Goal: Complete application form: Complete application form

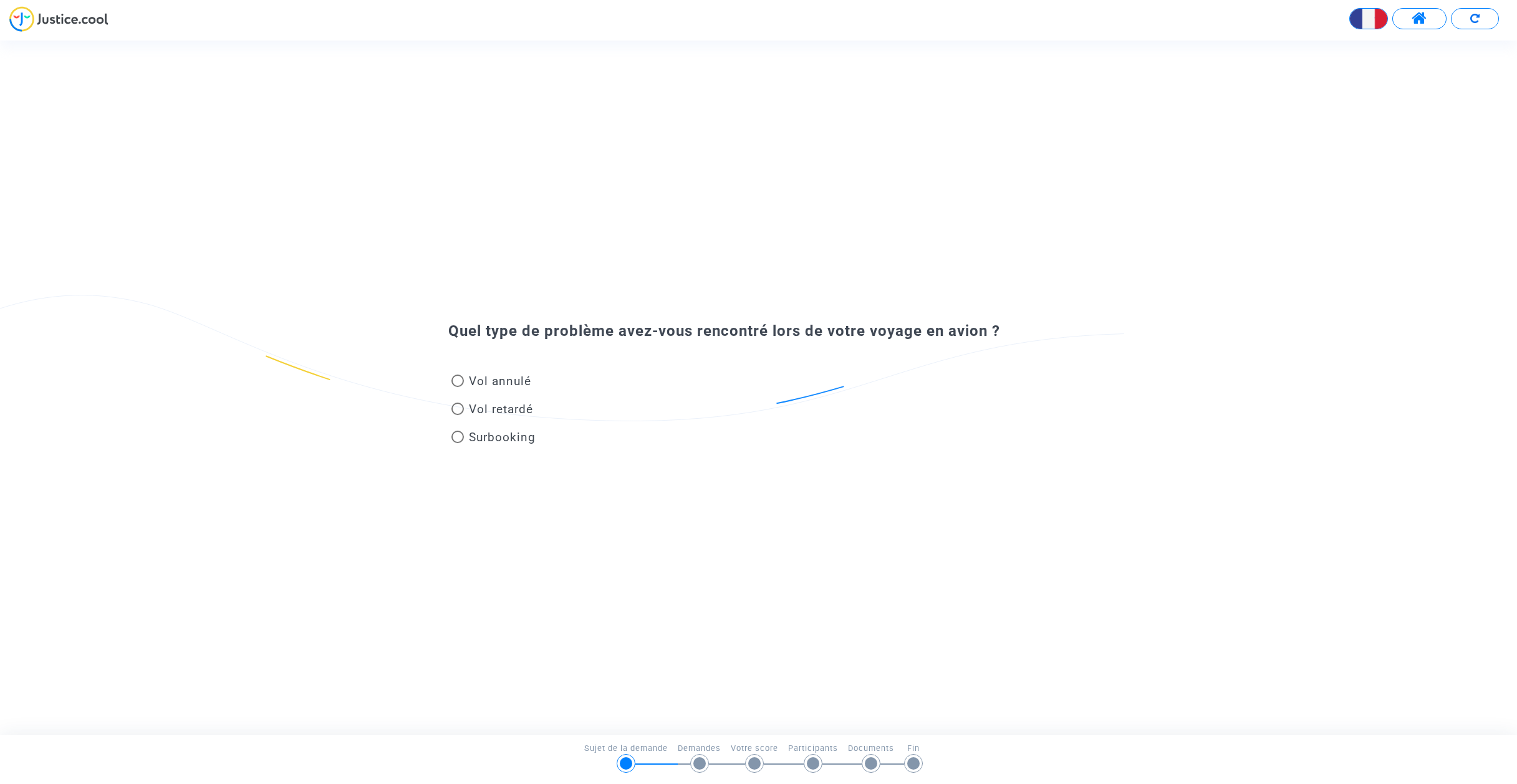
click at [482, 379] on span "Vol annulé" at bounding box center [500, 381] width 62 height 15
click at [458, 387] on input "Vol annulé" at bounding box center [457, 387] width 1 height 1
radio input "true"
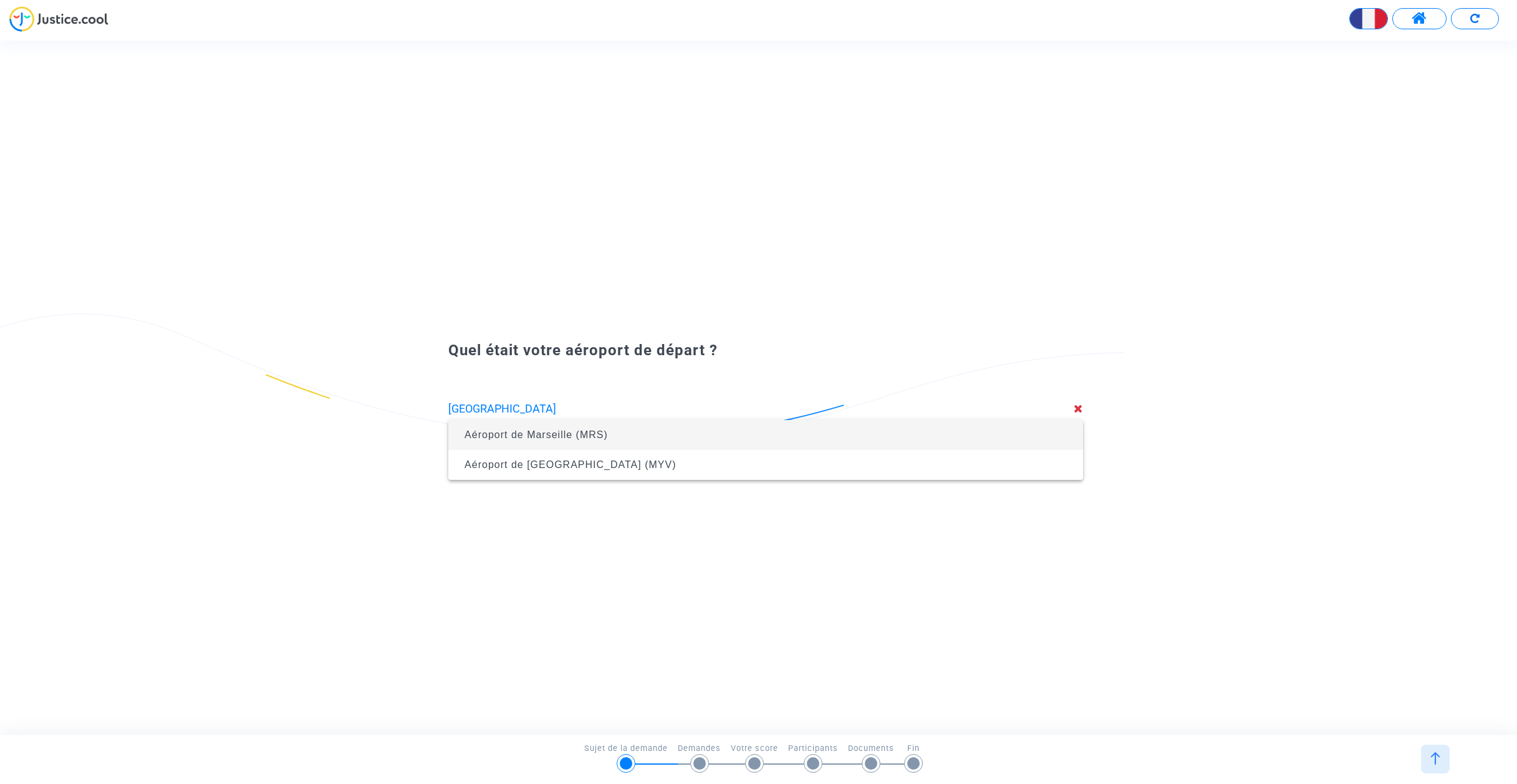
drag, startPoint x: 773, startPoint y: 605, endPoint x: 626, endPoint y: 434, distance: 225.5
click at [626, 434] on span "Aéroport de Marseille (MRS)" at bounding box center [766, 435] width 615 height 30
type input "Aéroport de Marseille (MRS)"
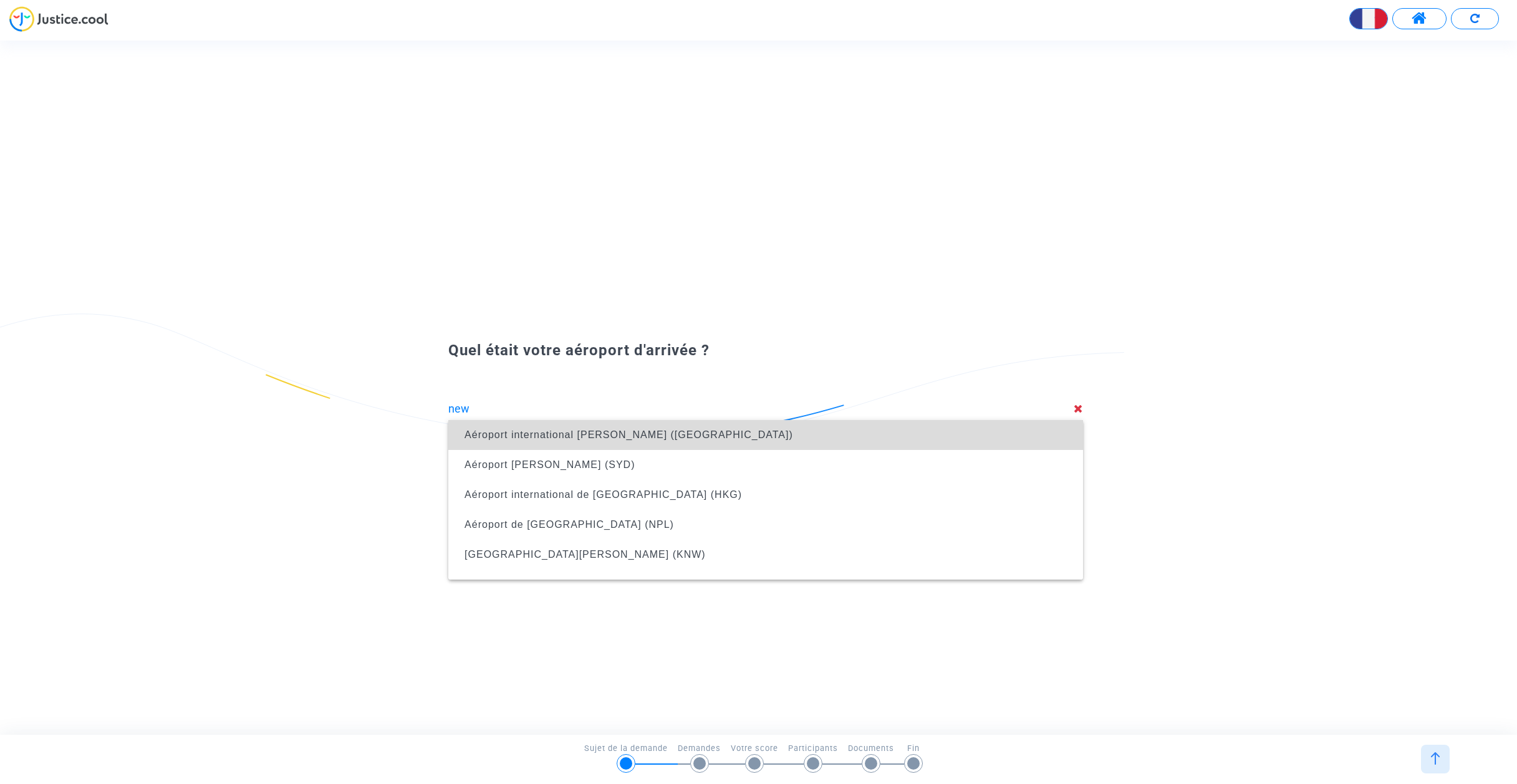
click at [523, 429] on span "Aéroport international [PERSON_NAME] ([GEOGRAPHIC_DATA])" at bounding box center [766, 435] width 615 height 30
type input "Aéroport international [PERSON_NAME] ([GEOGRAPHIC_DATA])"
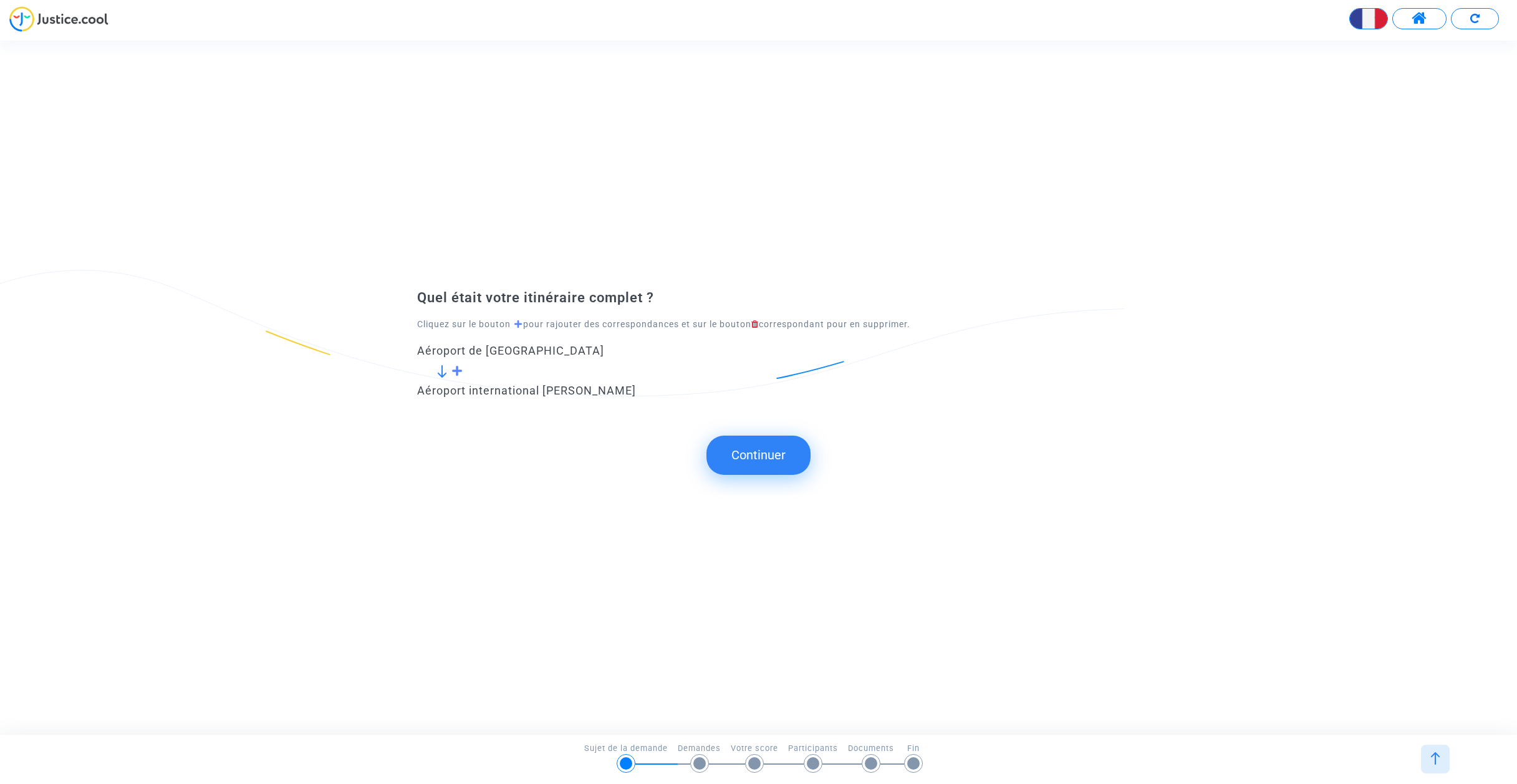
click at [455, 370] on span at bounding box center [457, 371] width 12 height 11
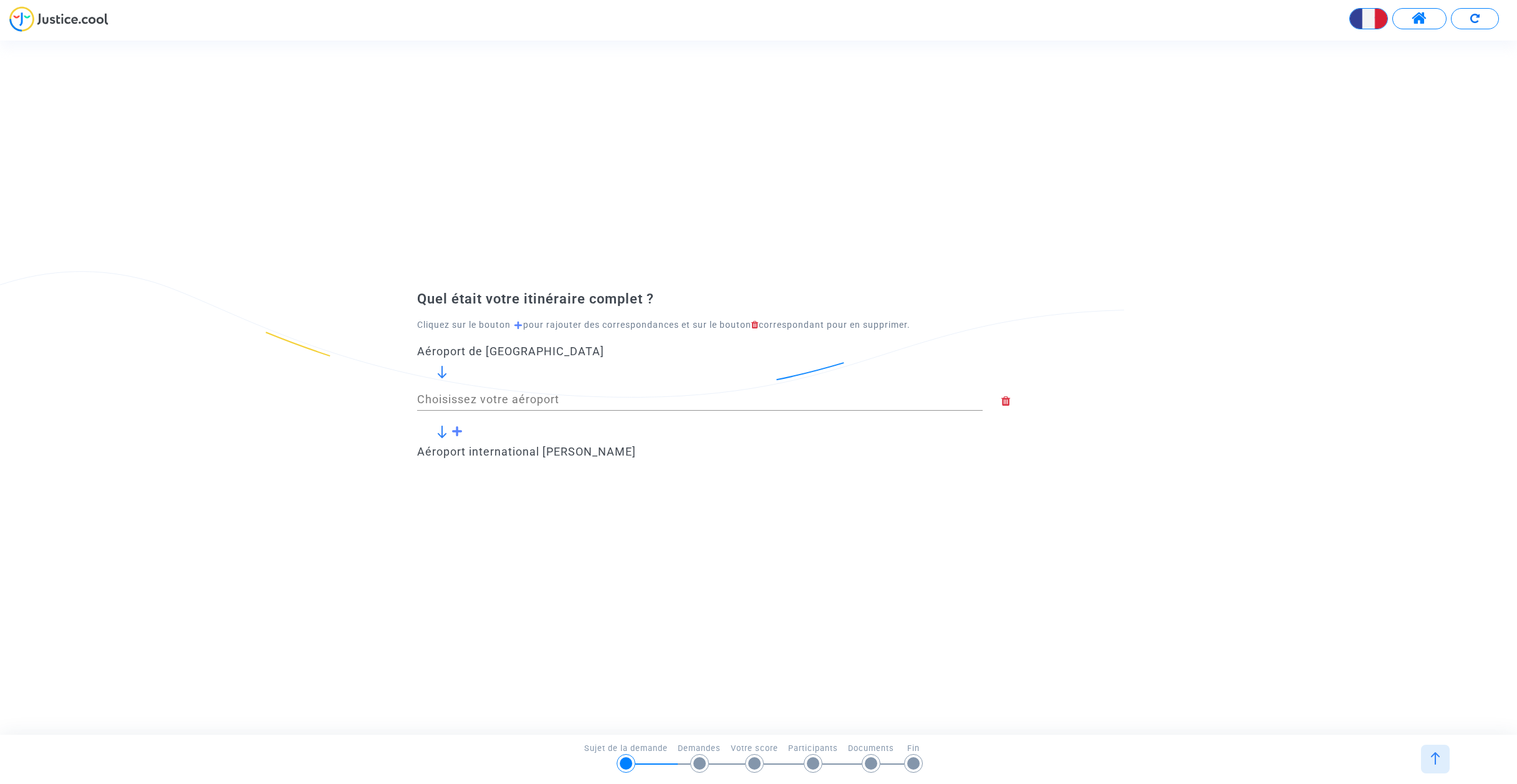
click at [457, 399] on input "Choisissez votre aéroport" at bounding box center [699, 399] width 565 height 12
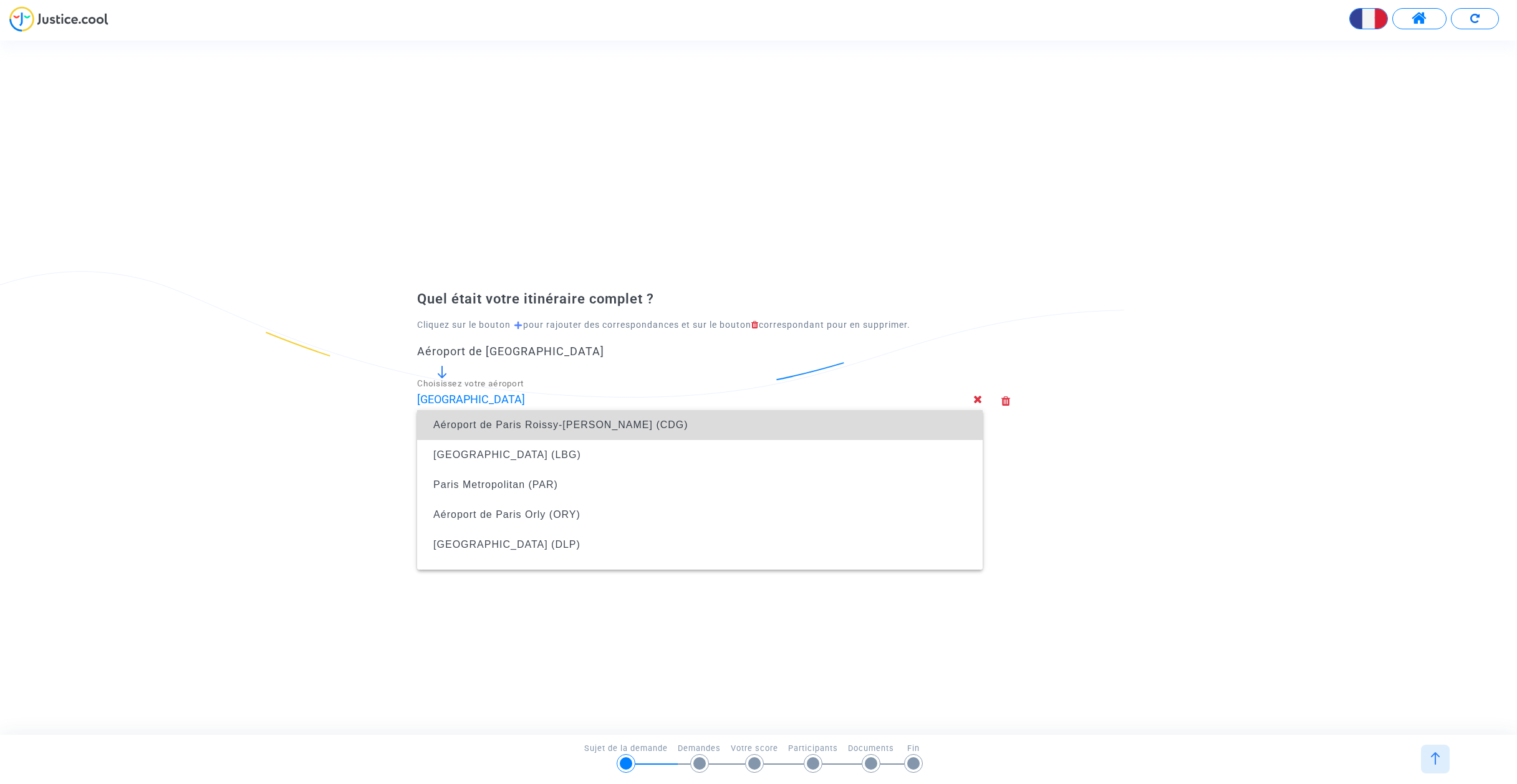
click at [535, 422] on span "Aéroport de Paris Roissy-[PERSON_NAME] (CDG)" at bounding box center [561, 424] width 255 height 11
type input "Aéroport de Paris Roissy-[PERSON_NAME] (CDG)"
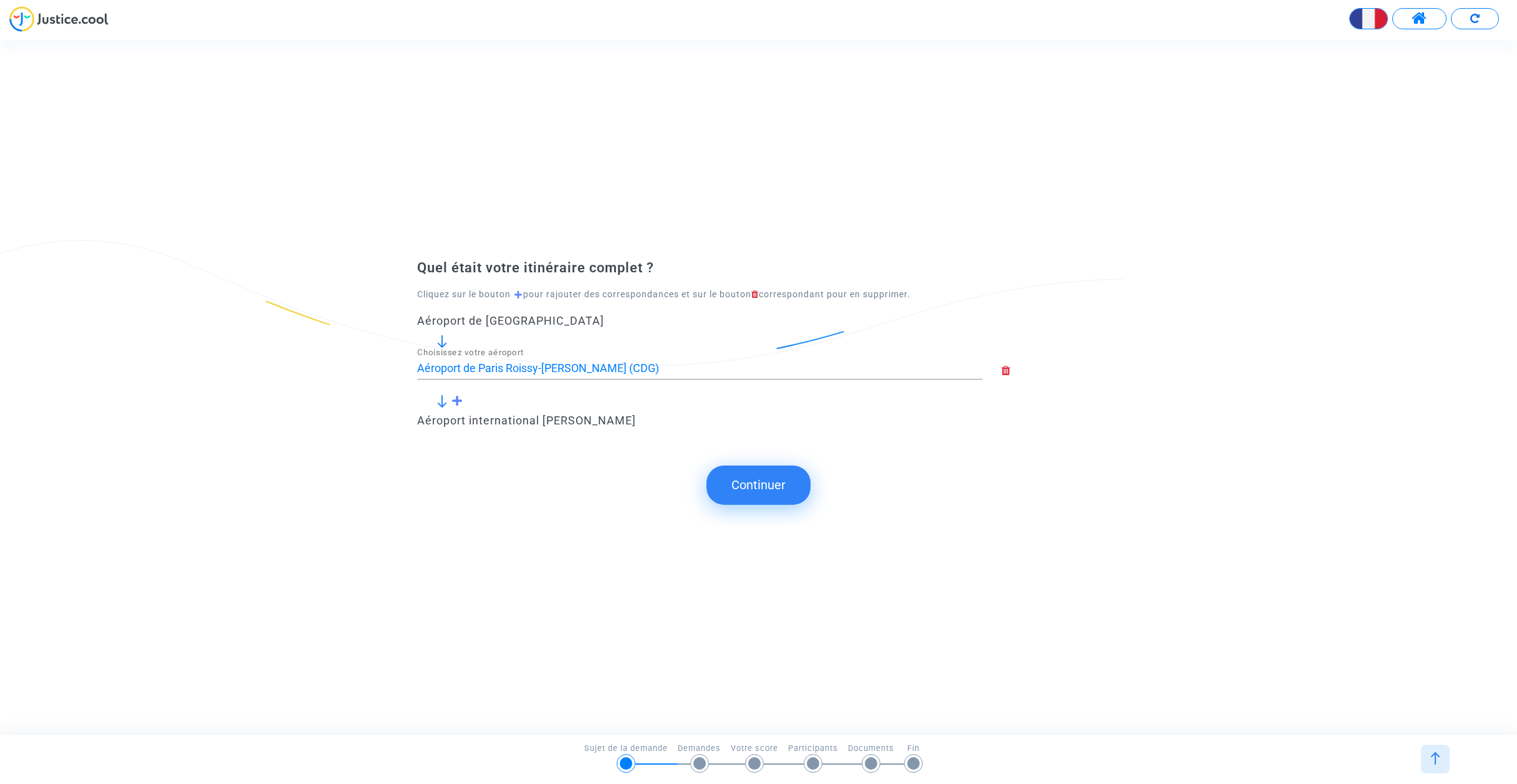
drag, startPoint x: 709, startPoint y: 469, endPoint x: 721, endPoint y: 473, distance: 12.6
click at [711, 469] on submit-question "Continuer" at bounding box center [758, 485] width 1517 height 39
click at [752, 486] on button "Continuer" at bounding box center [758, 485] width 104 height 39
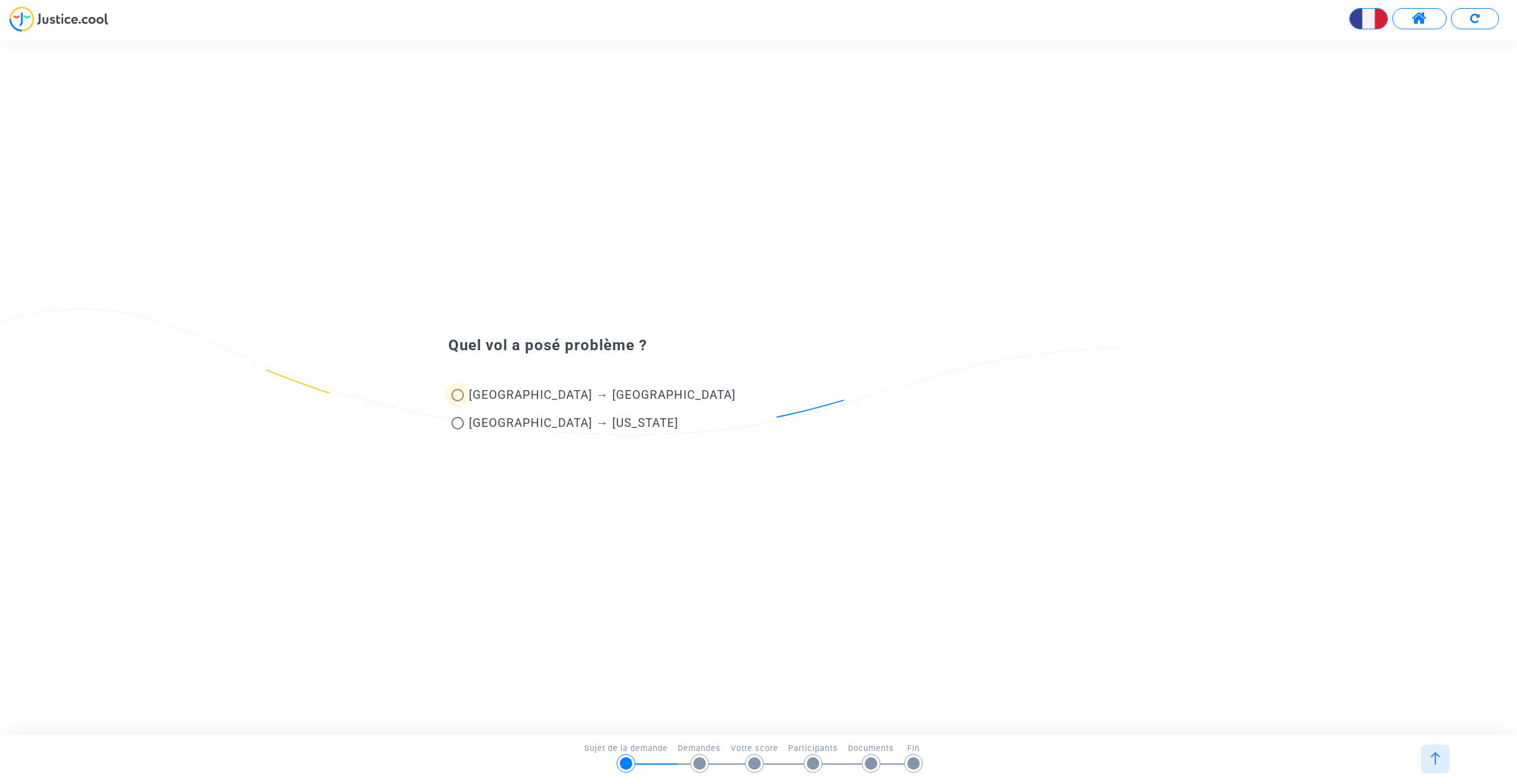
click at [547, 400] on span "[GEOGRAPHIC_DATA] → [GEOGRAPHIC_DATA]" at bounding box center [602, 395] width 267 height 15
click at [458, 401] on input "[GEOGRAPHIC_DATA] → [GEOGRAPHIC_DATA]" at bounding box center [457, 401] width 1 height 1
radio input "true"
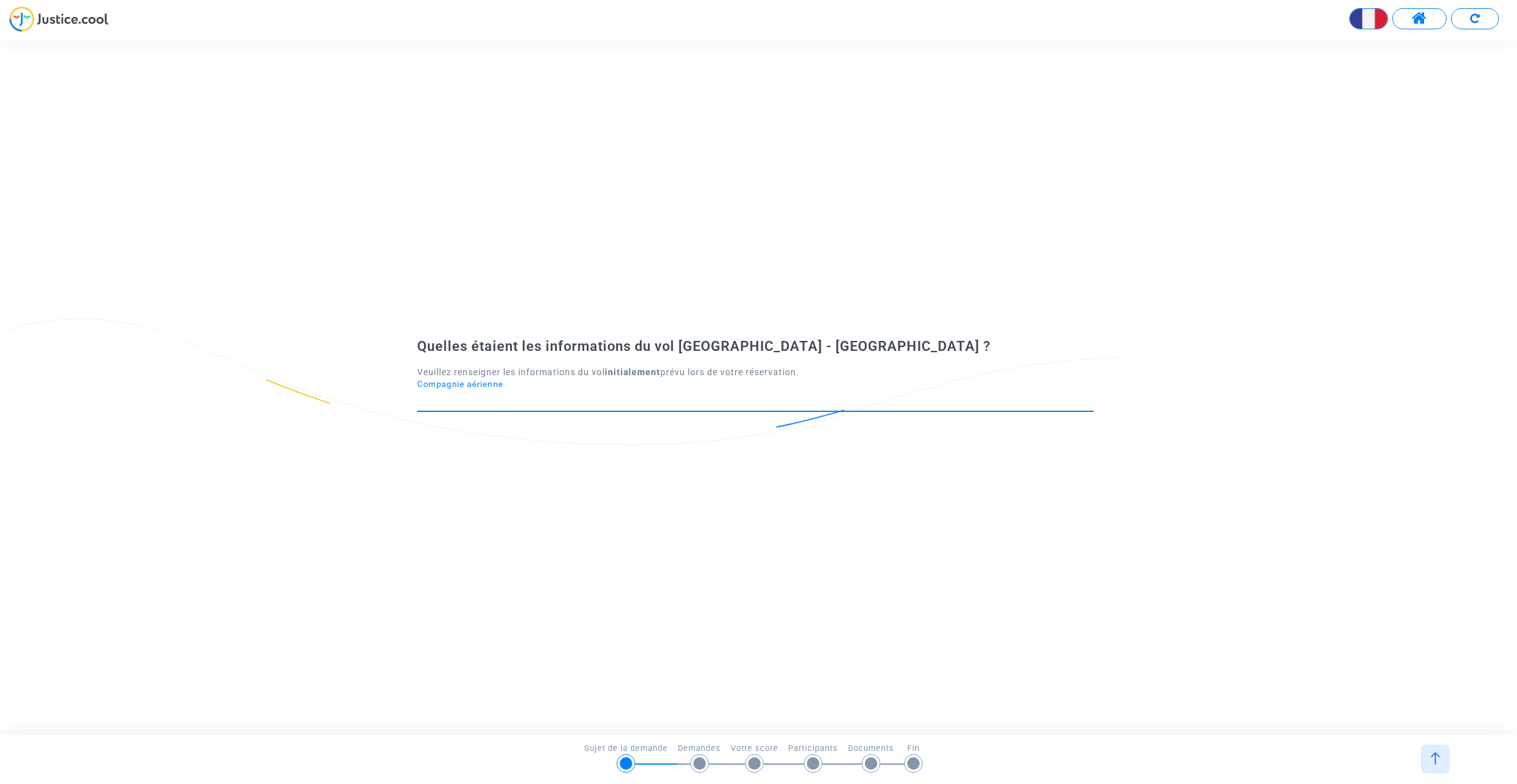
click at [596, 405] on input "Compagnie aérienne" at bounding box center [755, 400] width 677 height 12
click at [604, 469] on div "Quelles étaient les informations du vol [GEOGRAPHIC_DATA] - [GEOGRAPHIC_DATA] ?…" at bounding box center [758, 387] width 1517 height 693
click at [505, 397] on input "Compagnie aérienne" at bounding box center [755, 400] width 677 height 12
type input "Inconnue"
click at [602, 605] on div "Quelles étaient les informations du vol [GEOGRAPHIC_DATA] - [GEOGRAPHIC_DATA] ?…" at bounding box center [758, 387] width 1517 height 693
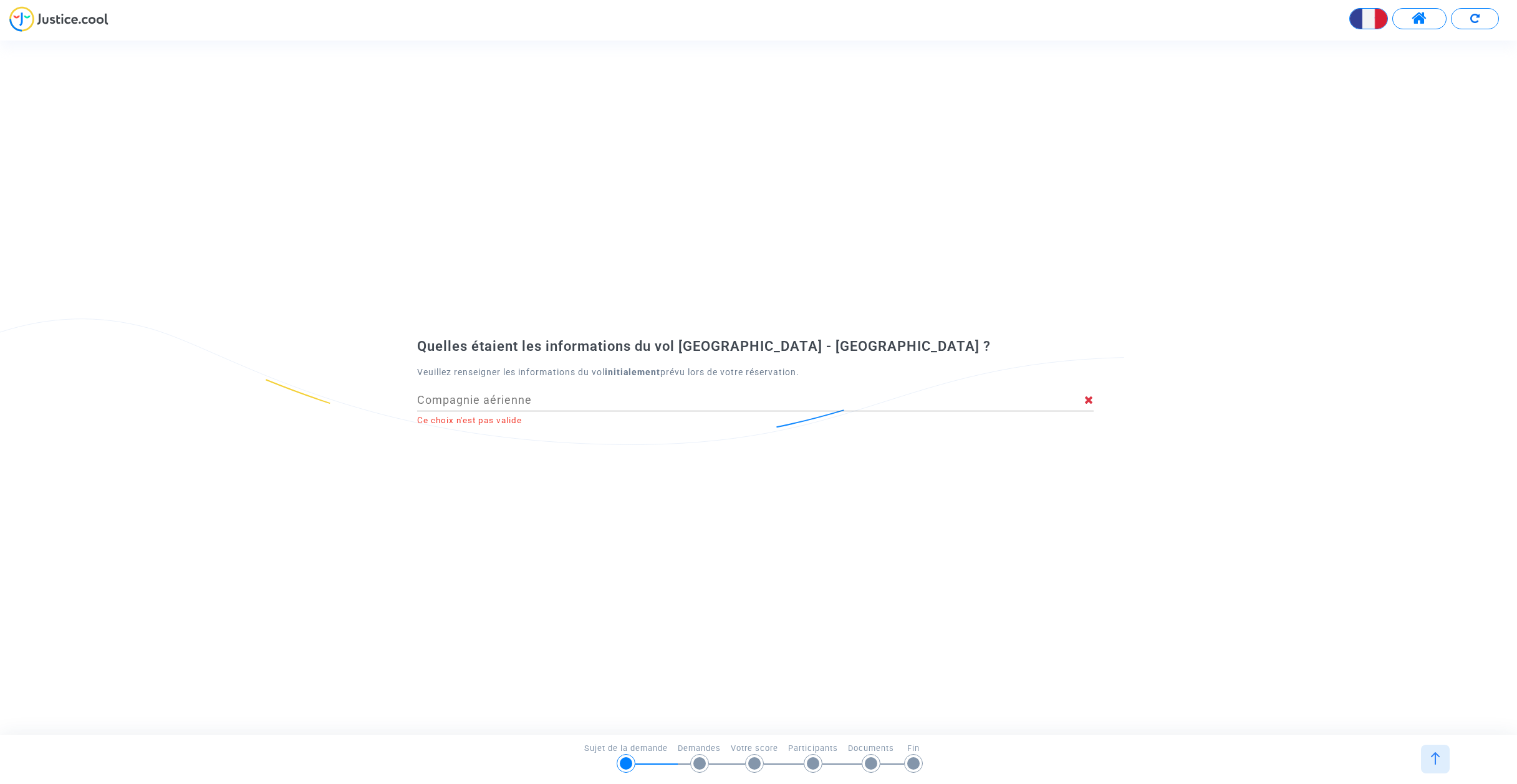
click at [477, 402] on input "Compagnie aérienne" at bounding box center [750, 400] width 667 height 12
click at [462, 383] on div "Compagnie aérienne" at bounding box center [750, 395] width 667 height 32
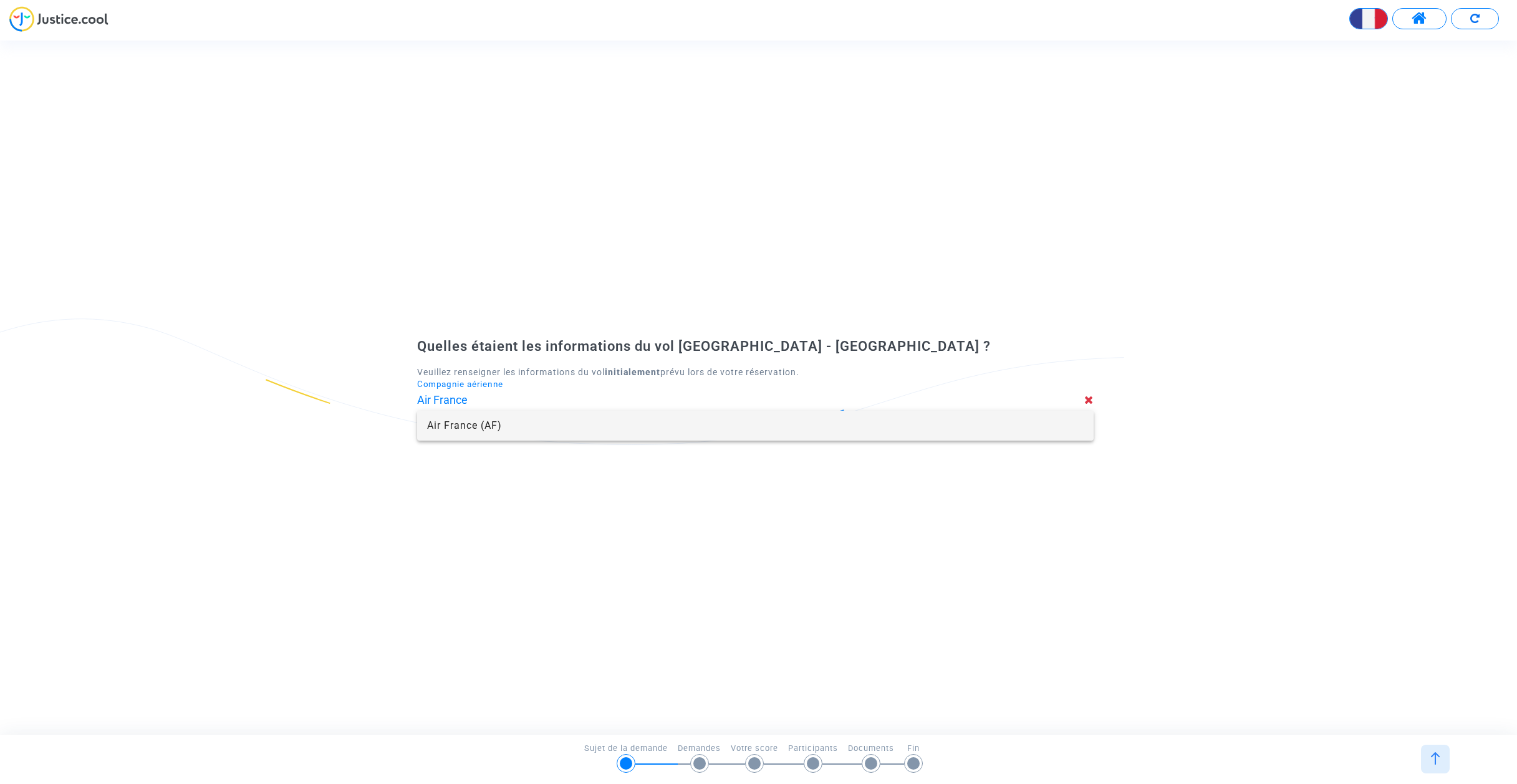
type input "Air France"
drag, startPoint x: 478, startPoint y: 421, endPoint x: 521, endPoint y: 426, distance: 43.3
click at [521, 426] on span "Air France (AF)" at bounding box center [754, 425] width 656 height 30
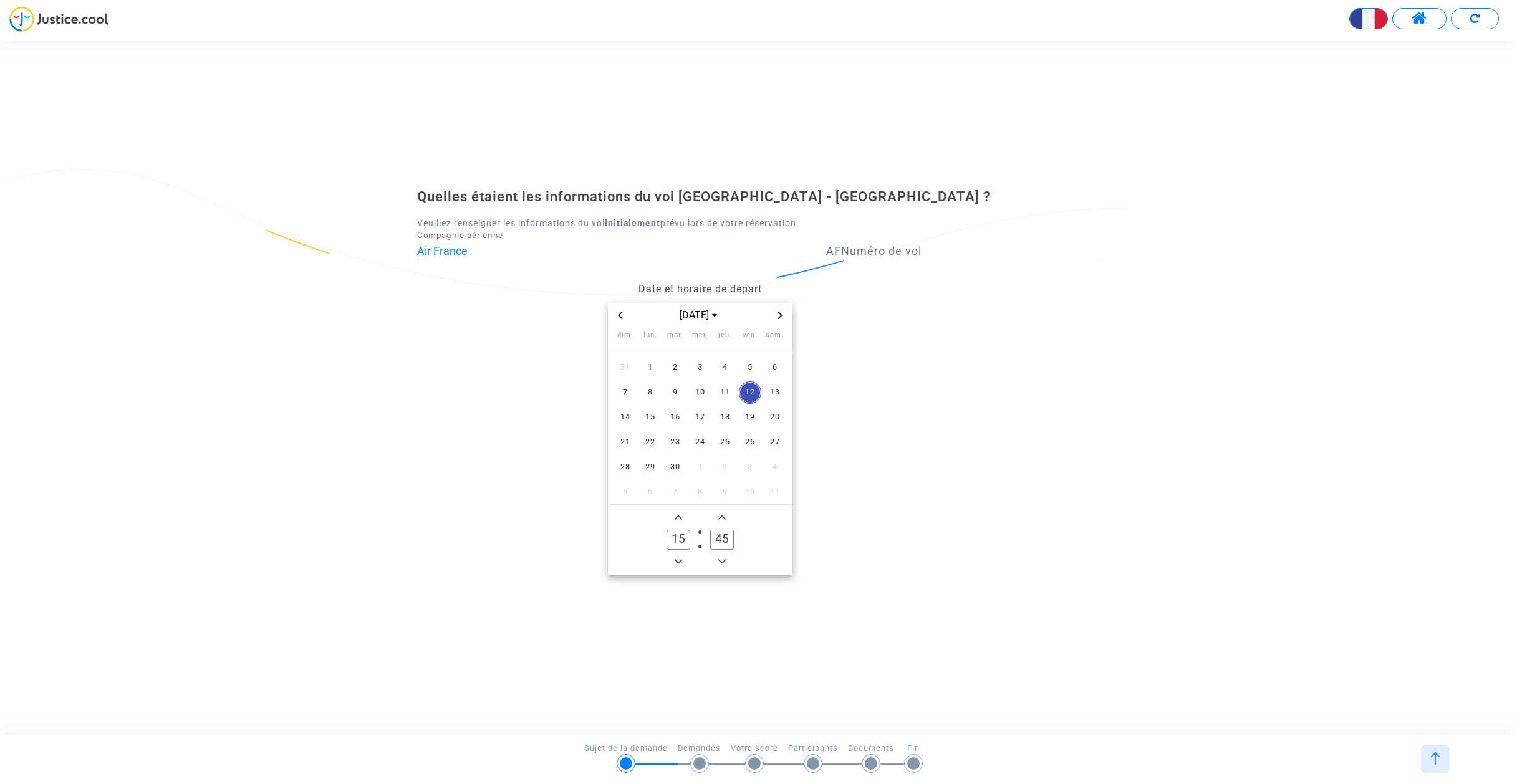
click at [620, 319] on span "Previous month" at bounding box center [620, 315] width 15 height 15
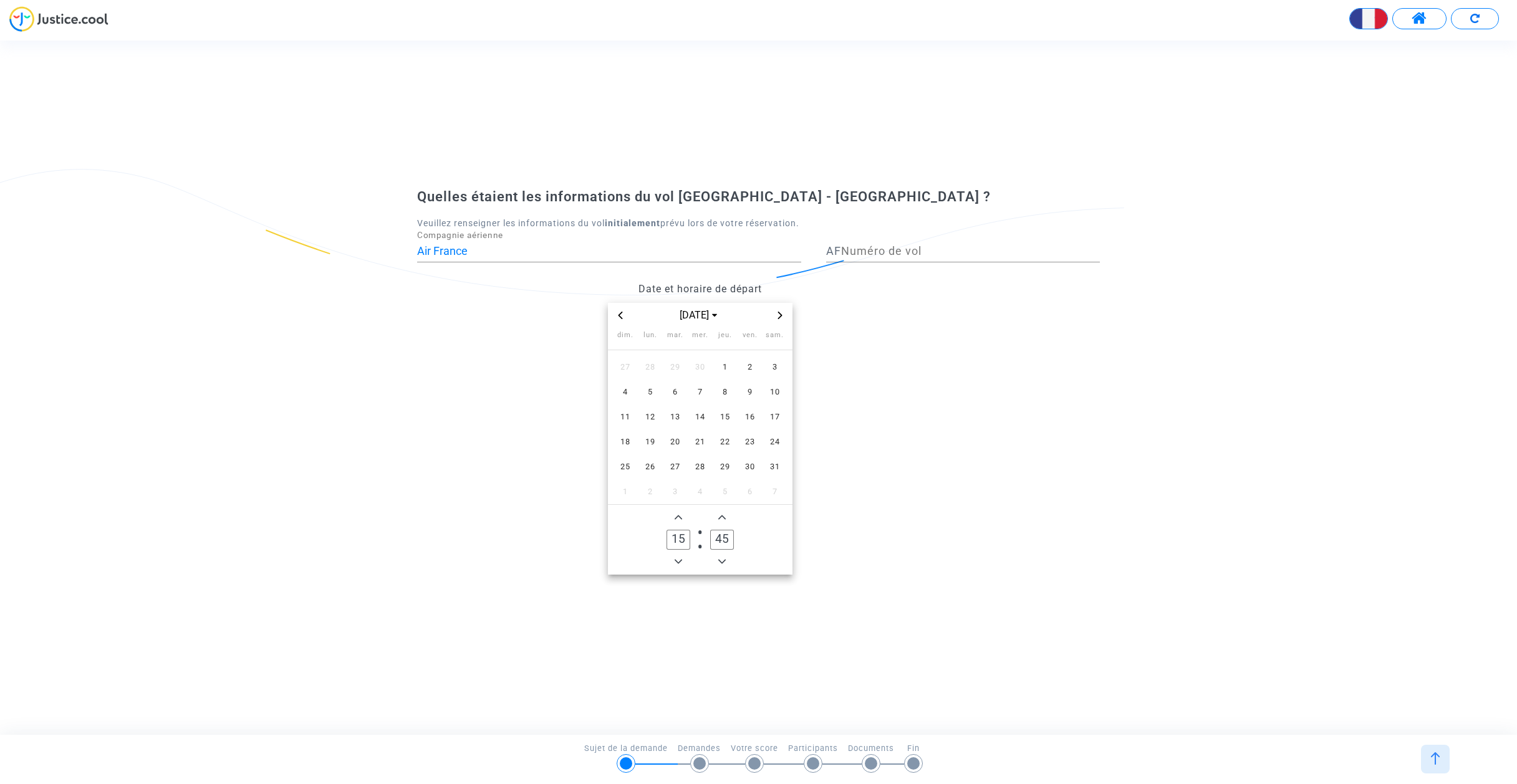
click at [620, 319] on span "Previous month" at bounding box center [620, 315] width 15 height 15
click at [678, 418] on span "11" at bounding box center [675, 418] width 23 height 23
click at [682, 516] on span "Add a hour" at bounding box center [678, 517] width 15 height 15
type input "16"
click at [919, 520] on datetime "[DATE] dim. lun. mar. mer. jeu. ven. sam. 23 24 25 26 27 28 1 2 3 4 5 6 7 8 9 1…" at bounding box center [699, 438] width 565 height 272
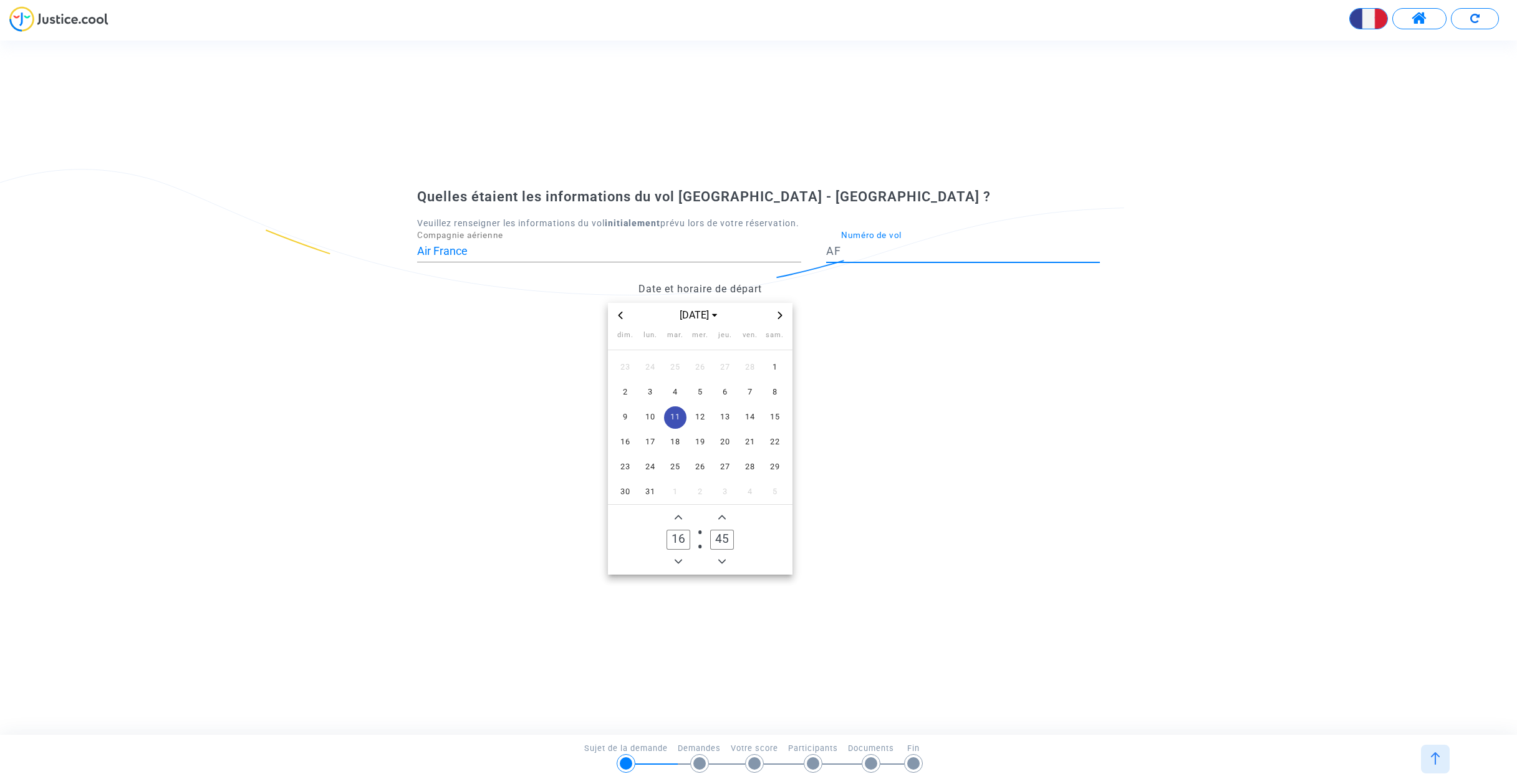
click at [886, 250] on input "Numéro de vol" at bounding box center [970, 251] width 259 height 12
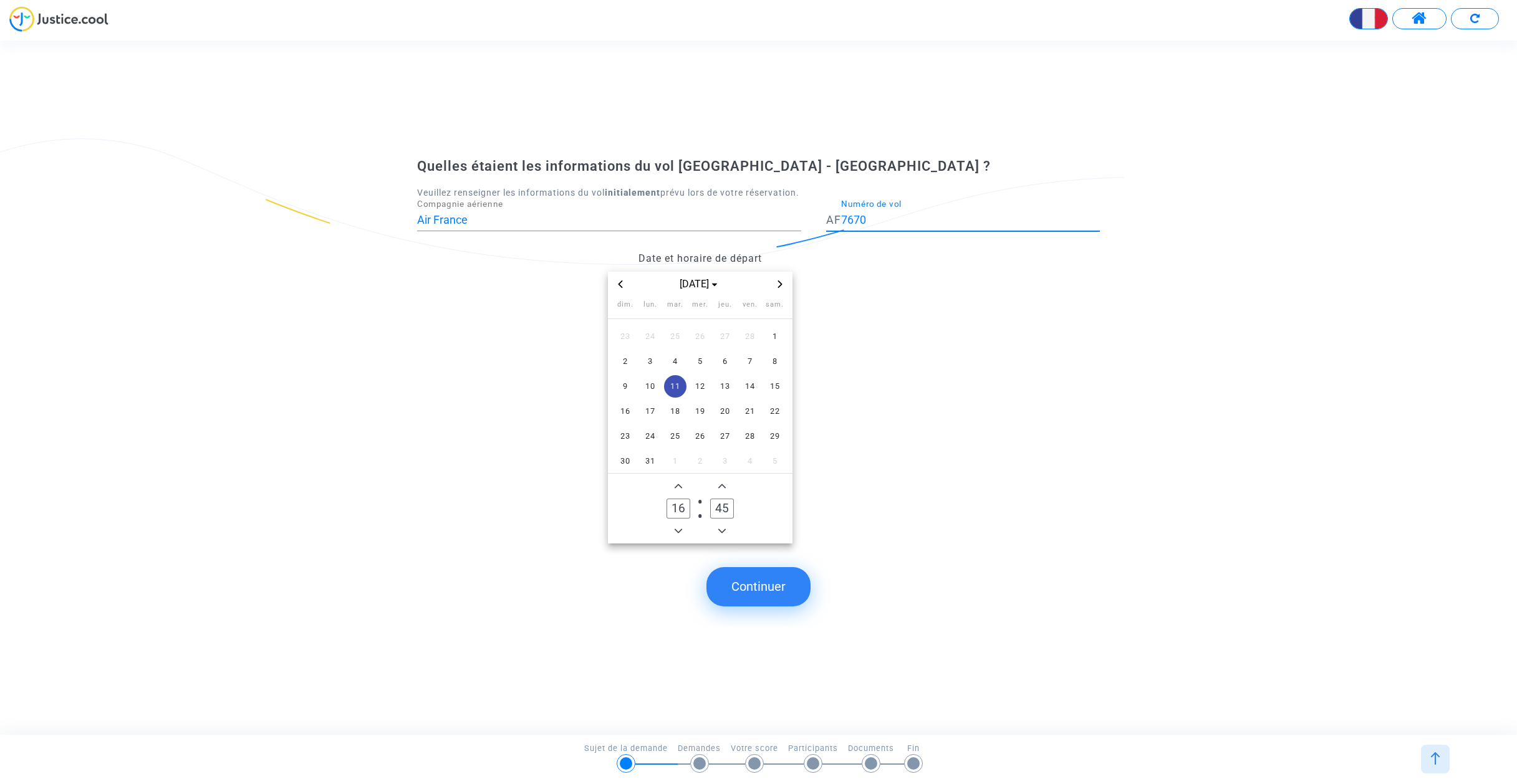
type input "7670"
click at [754, 585] on button "Continuer" at bounding box center [758, 586] width 104 height 39
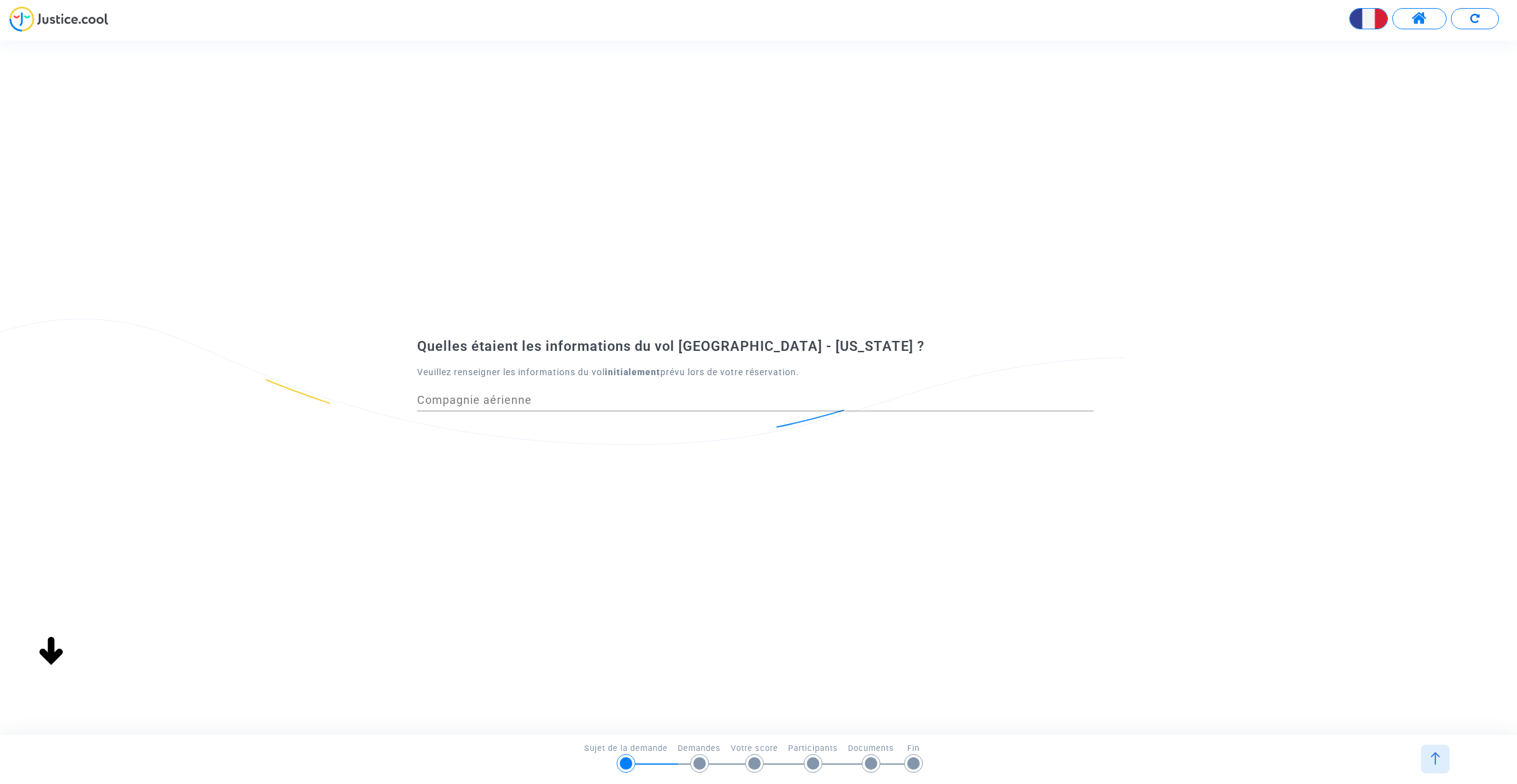
click at [578, 401] on input "Compagnie aérienne" at bounding box center [755, 400] width 677 height 12
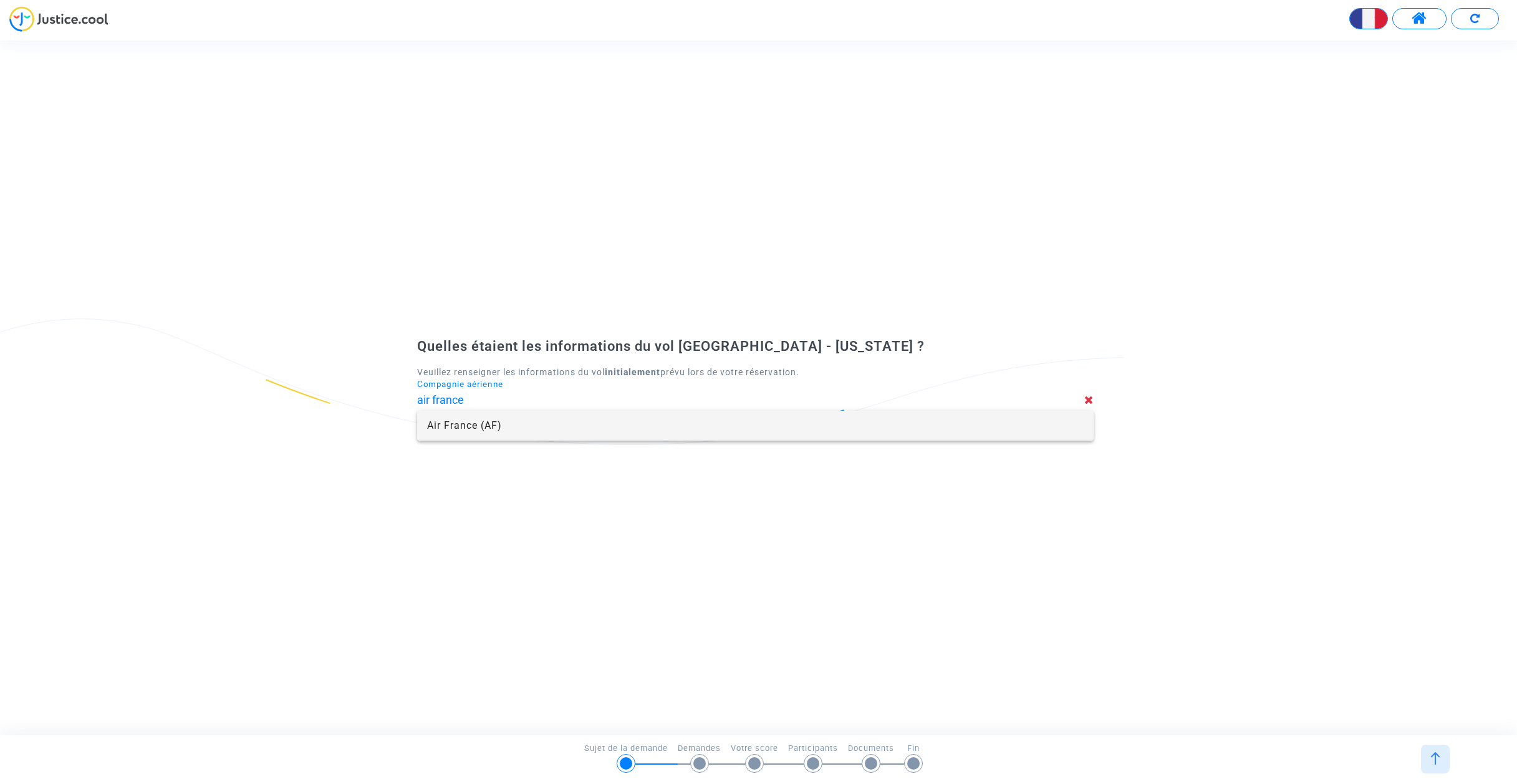
type input "Air France"
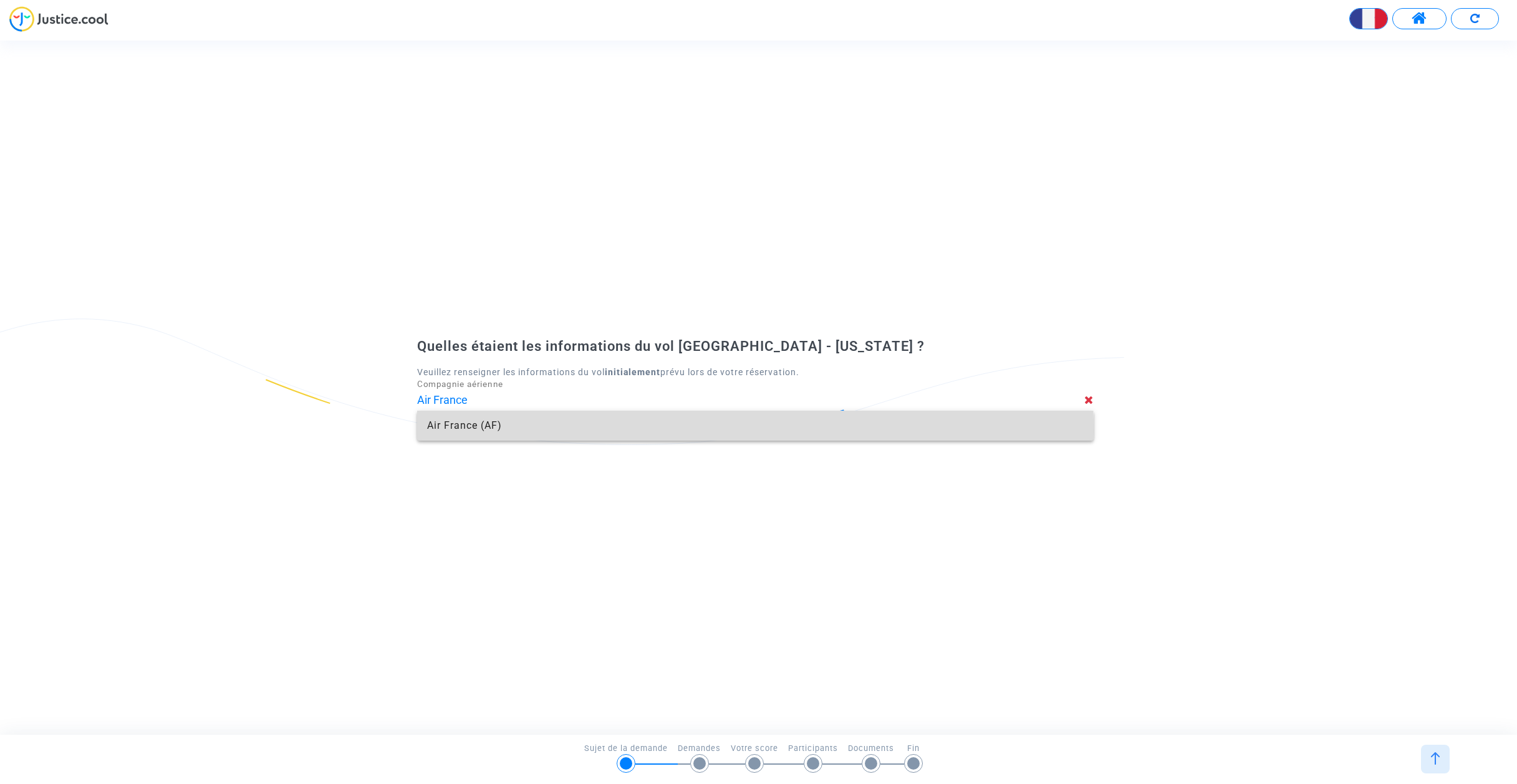
drag, startPoint x: 485, startPoint y: 383, endPoint x: 539, endPoint y: 430, distance: 71.6
click at [539, 430] on span "Air France (AF)" at bounding box center [754, 425] width 656 height 30
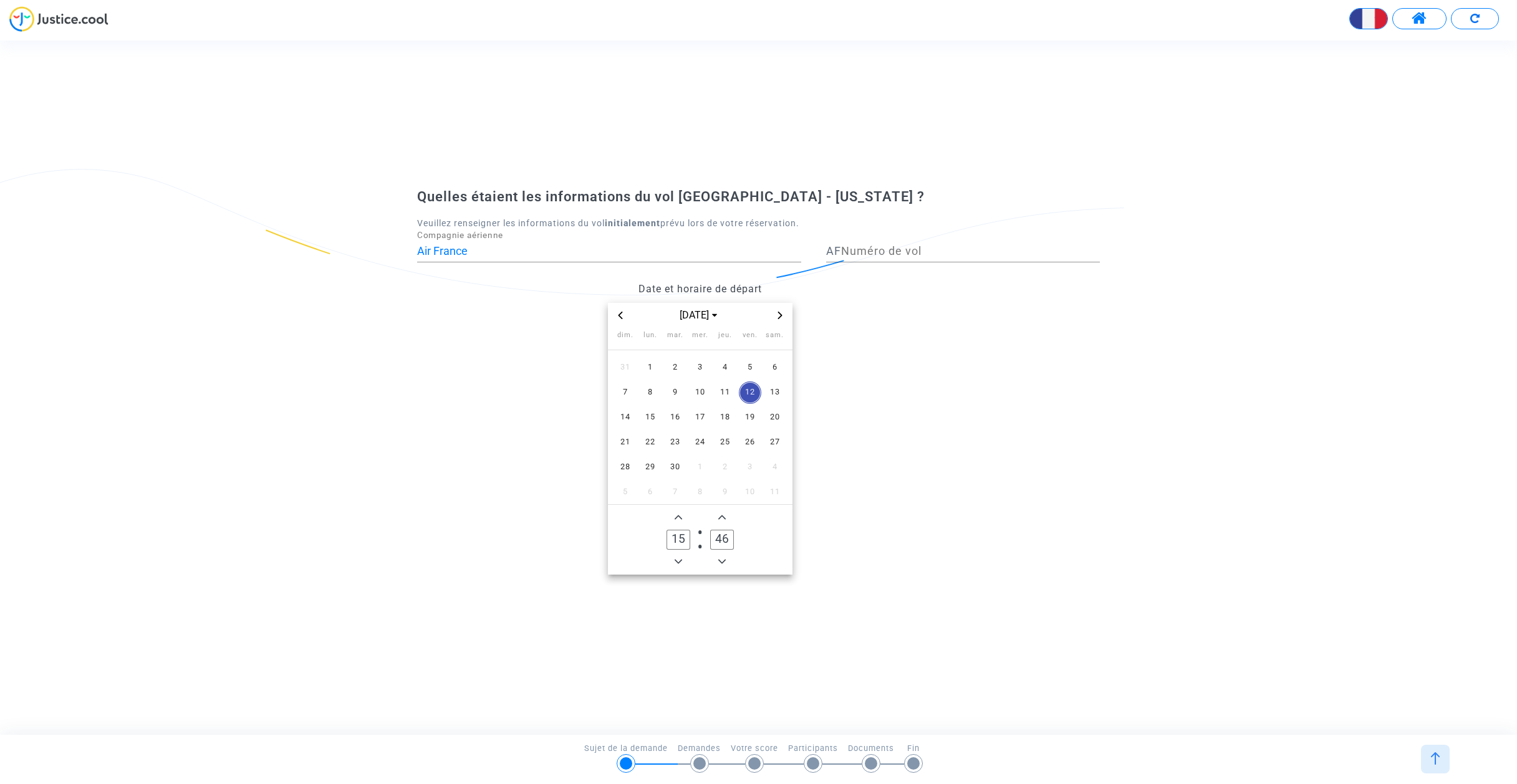
click at [677, 521] on span "Add a hour" at bounding box center [678, 517] width 15 height 15
type input "19"
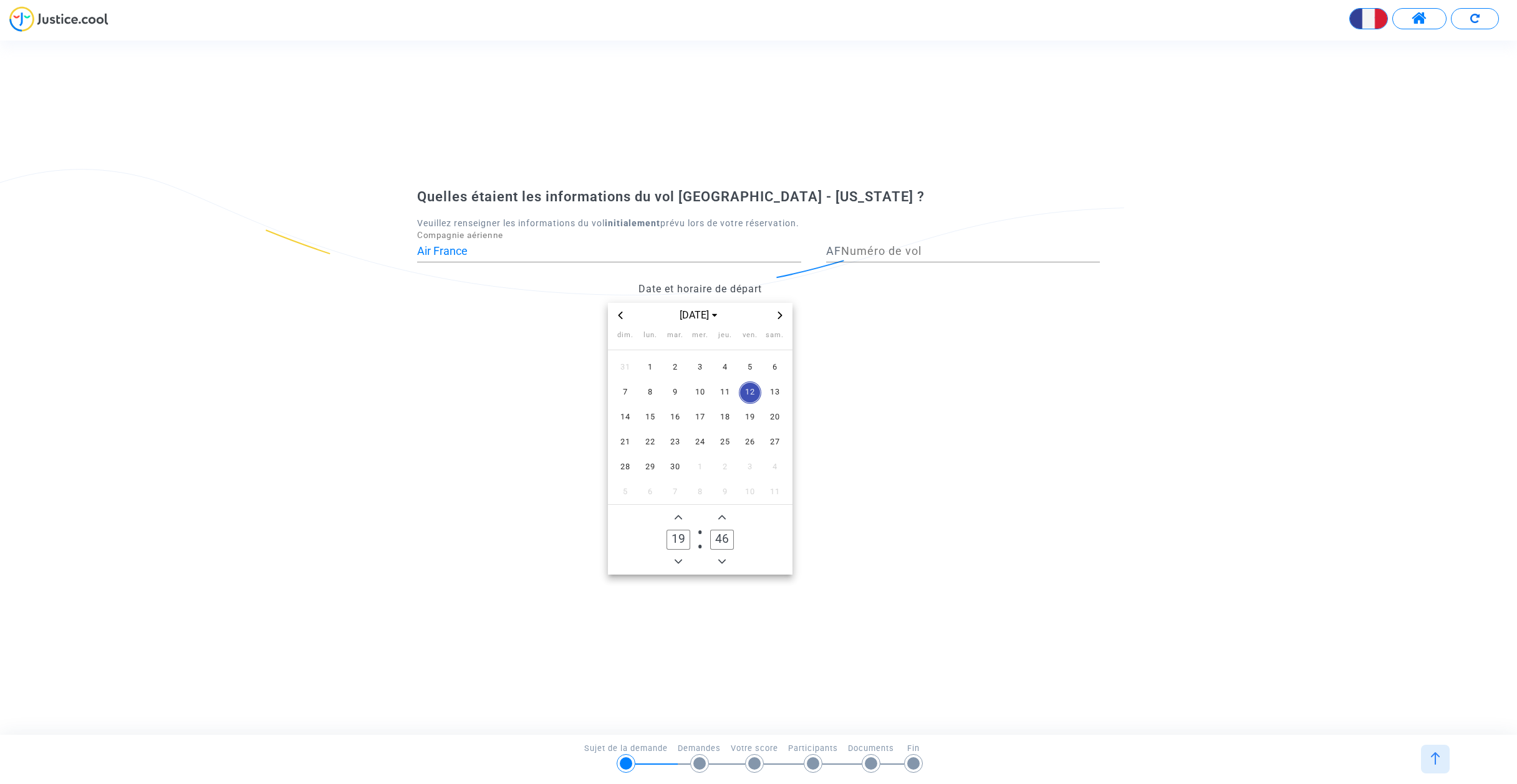
click at [918, 529] on datetime "[DATE] dim. lun. mar. mer. jeu. ven. sam. 31 1 2 3 4 5 6 7 8 9 10 11 12 13 14 1…" at bounding box center [699, 438] width 565 height 272
click at [871, 259] on div "Numéro de vol" at bounding box center [970, 246] width 259 height 32
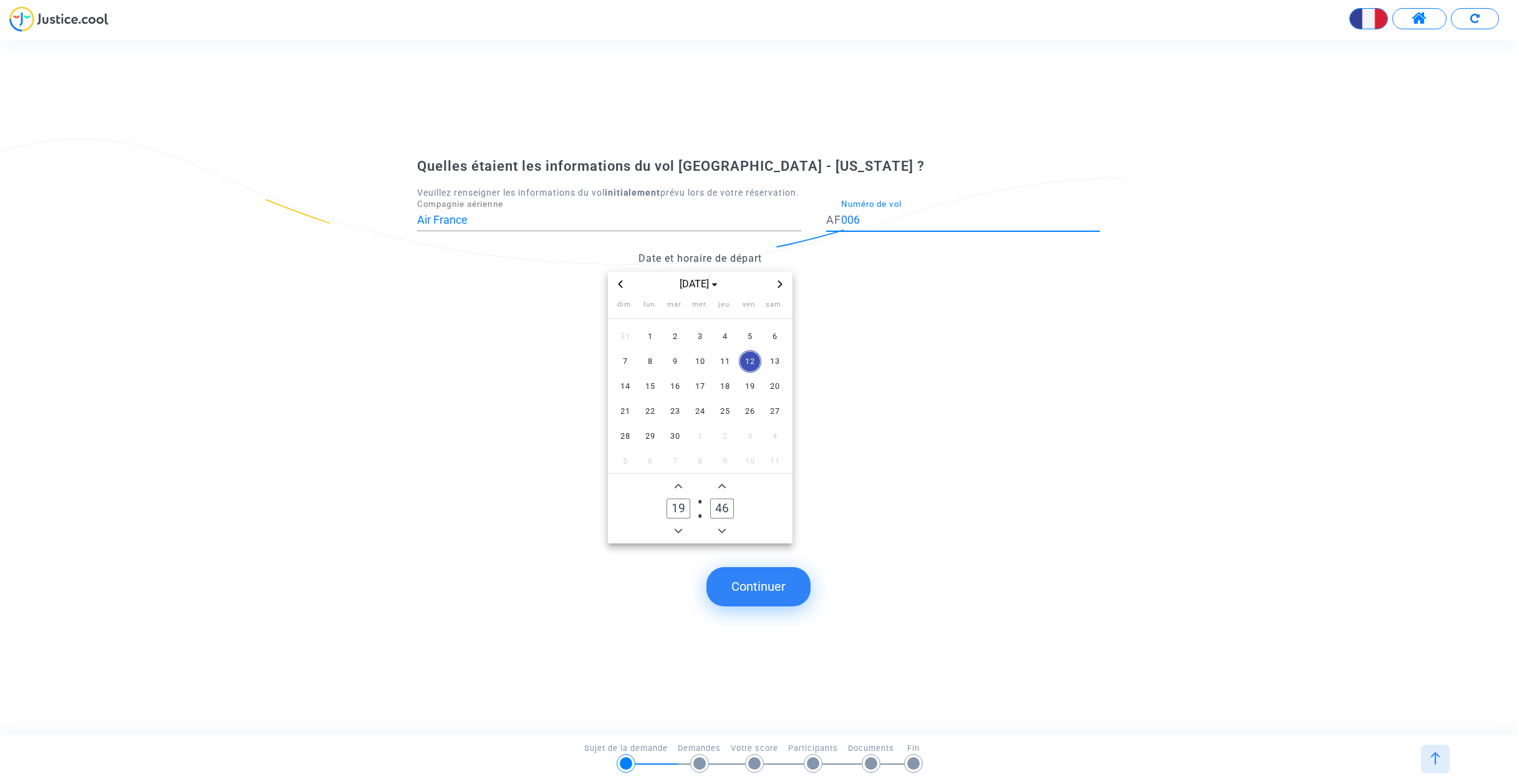
type input "006"
click at [754, 590] on button "Continuer" at bounding box center [758, 586] width 104 height 39
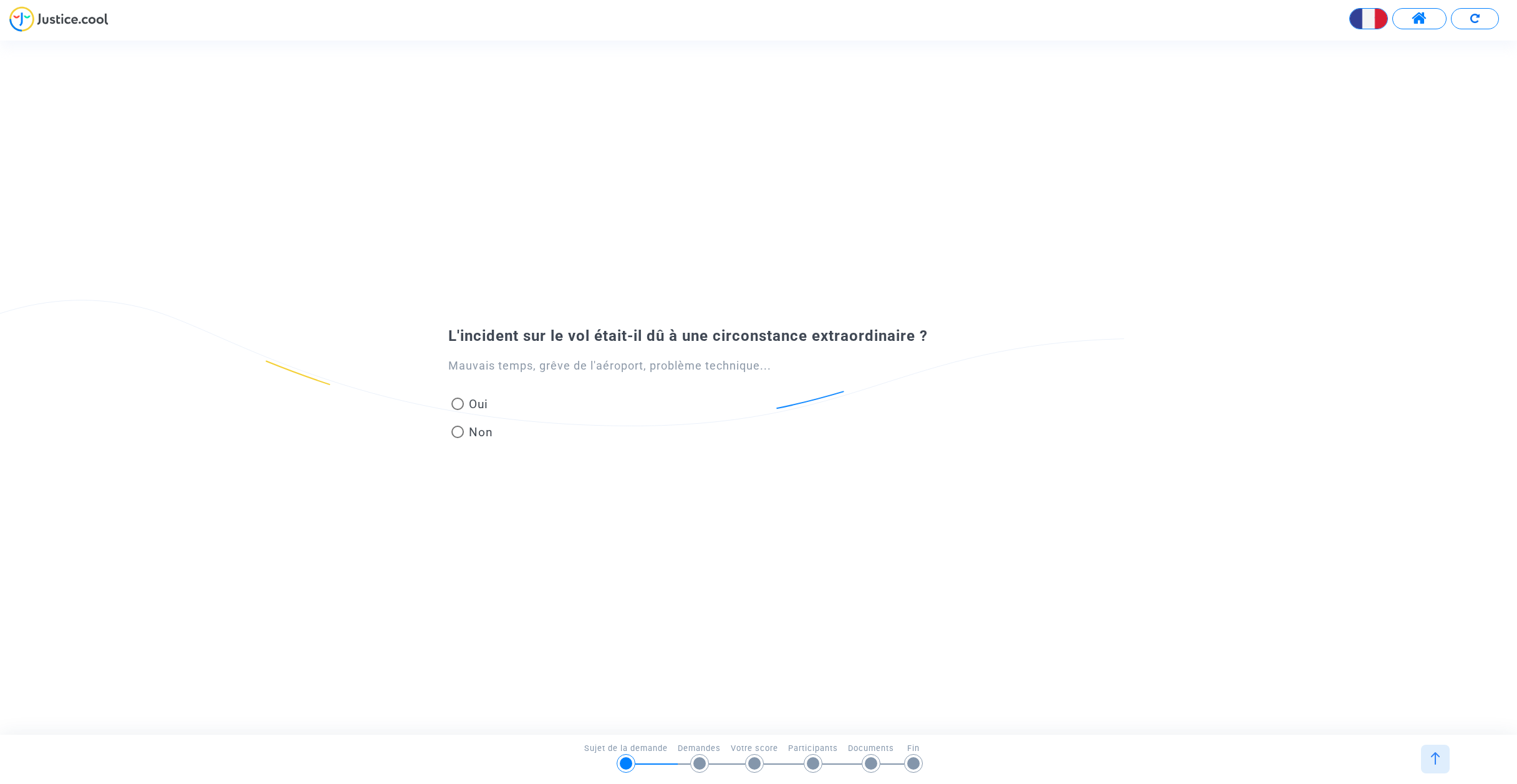
click at [478, 431] on span "Non" at bounding box center [479, 432] width 29 height 17
click at [458, 438] on input "Non" at bounding box center [457, 438] width 1 height 1
radio input "true"
click at [483, 435] on span "Non" at bounding box center [479, 433] width 29 height 17
click at [458, 439] on input "Non" at bounding box center [457, 439] width 1 height 1
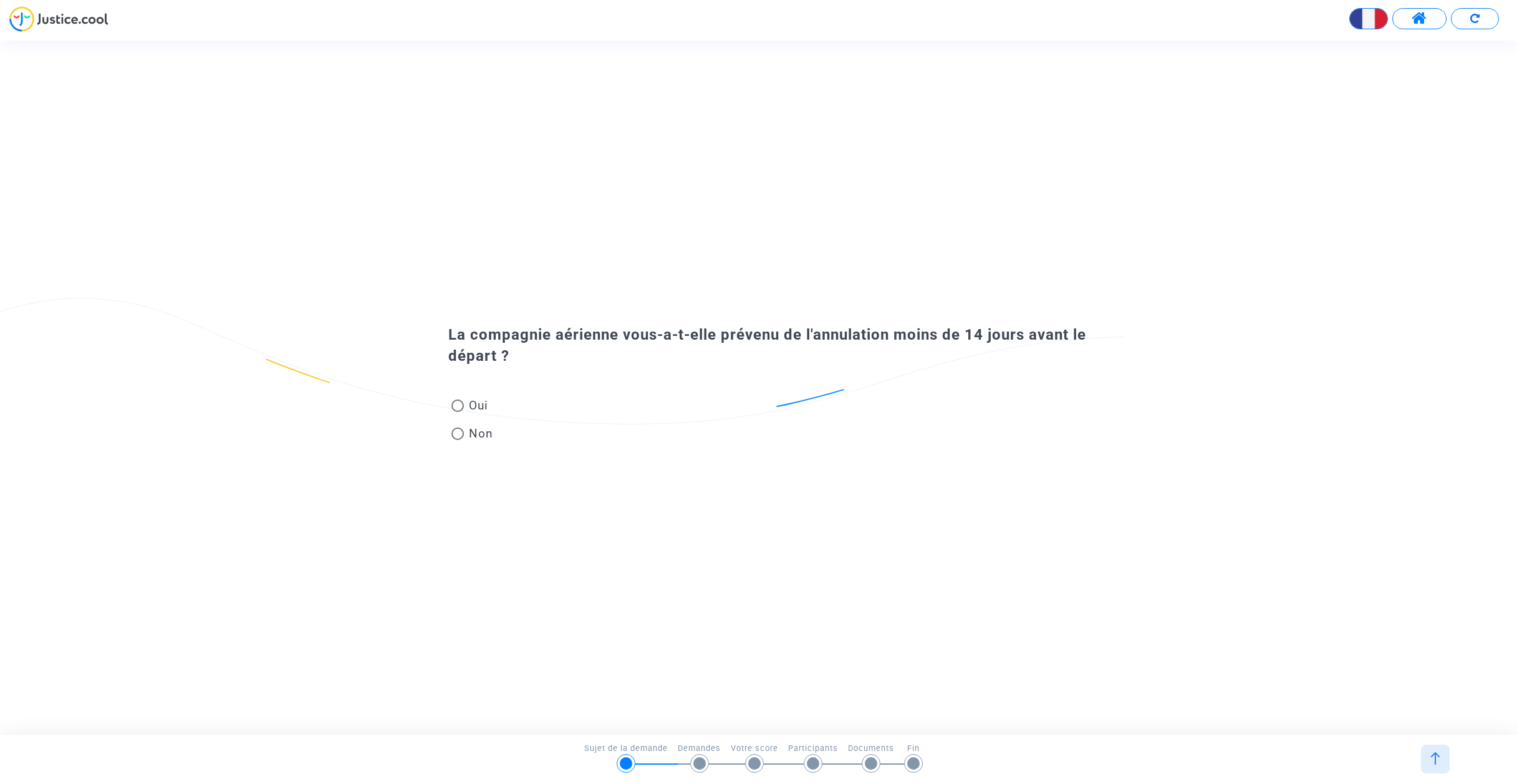
radio input "true"
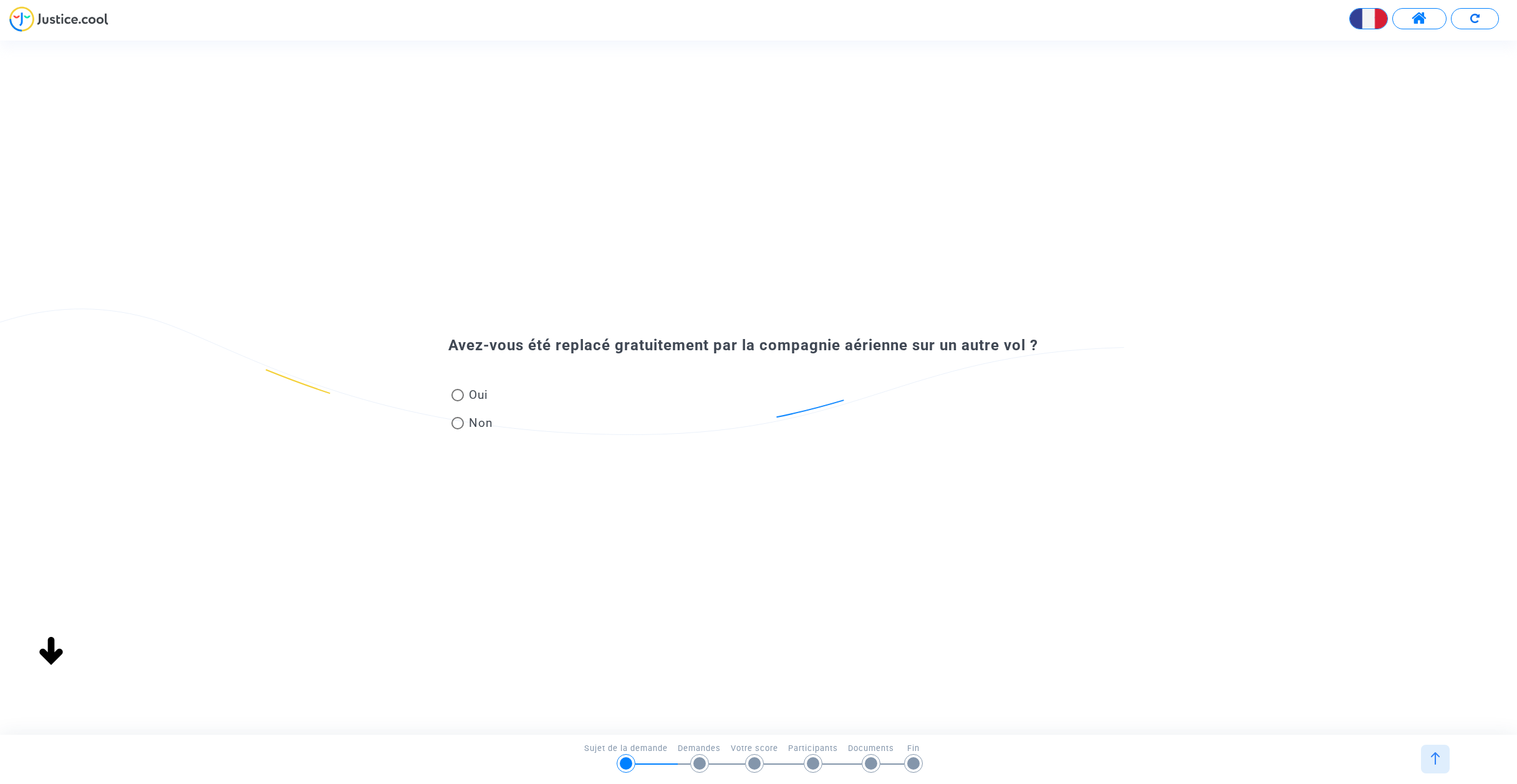
click at [463, 429] on span at bounding box center [457, 422] width 12 height 12
click at [458, 429] on input "Non" at bounding box center [457, 429] width 1 height 1
radio input "true"
click at [484, 426] on span "Non" at bounding box center [479, 422] width 29 height 17
click at [458, 429] on input "Non" at bounding box center [457, 429] width 1 height 1
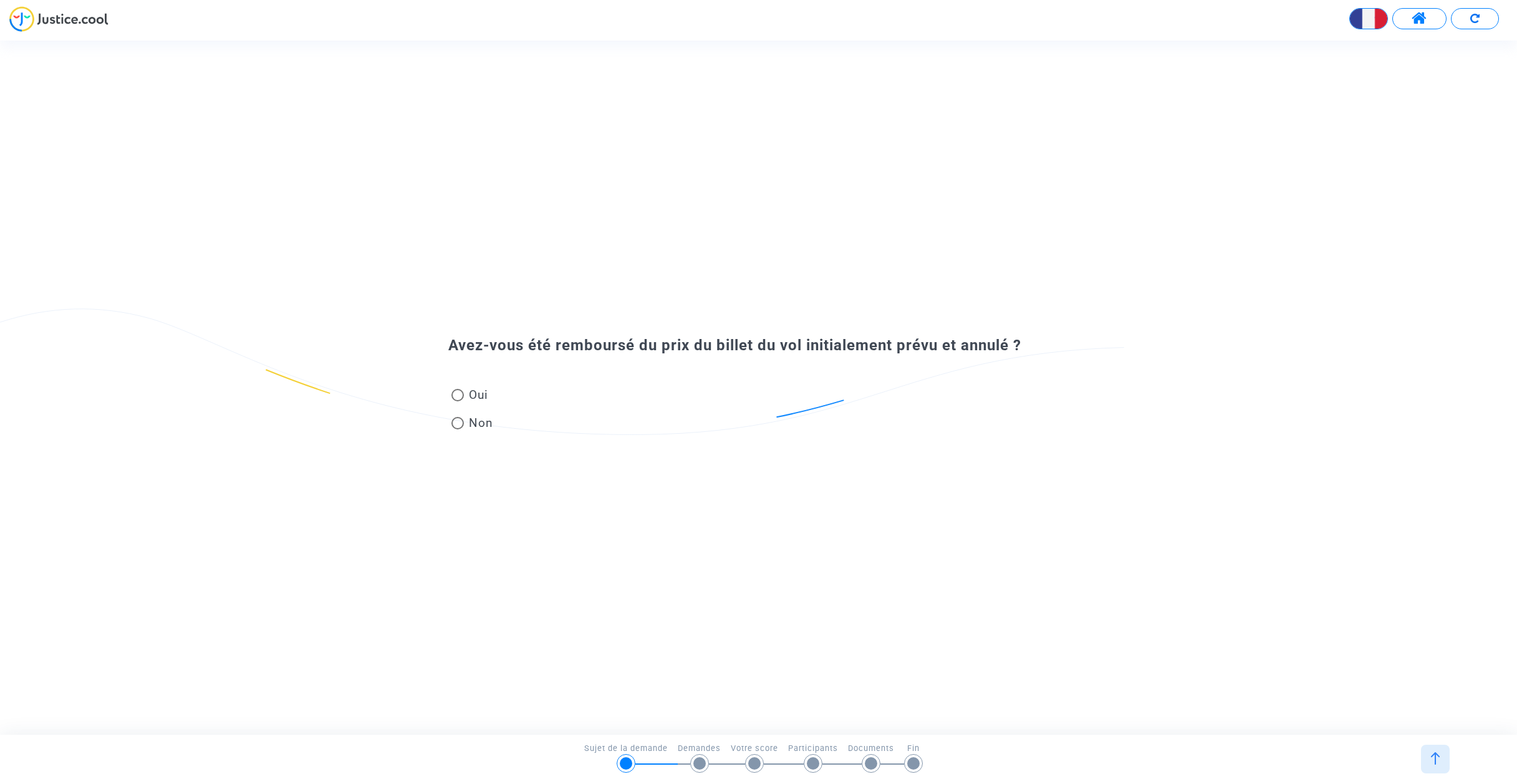
radio input "true"
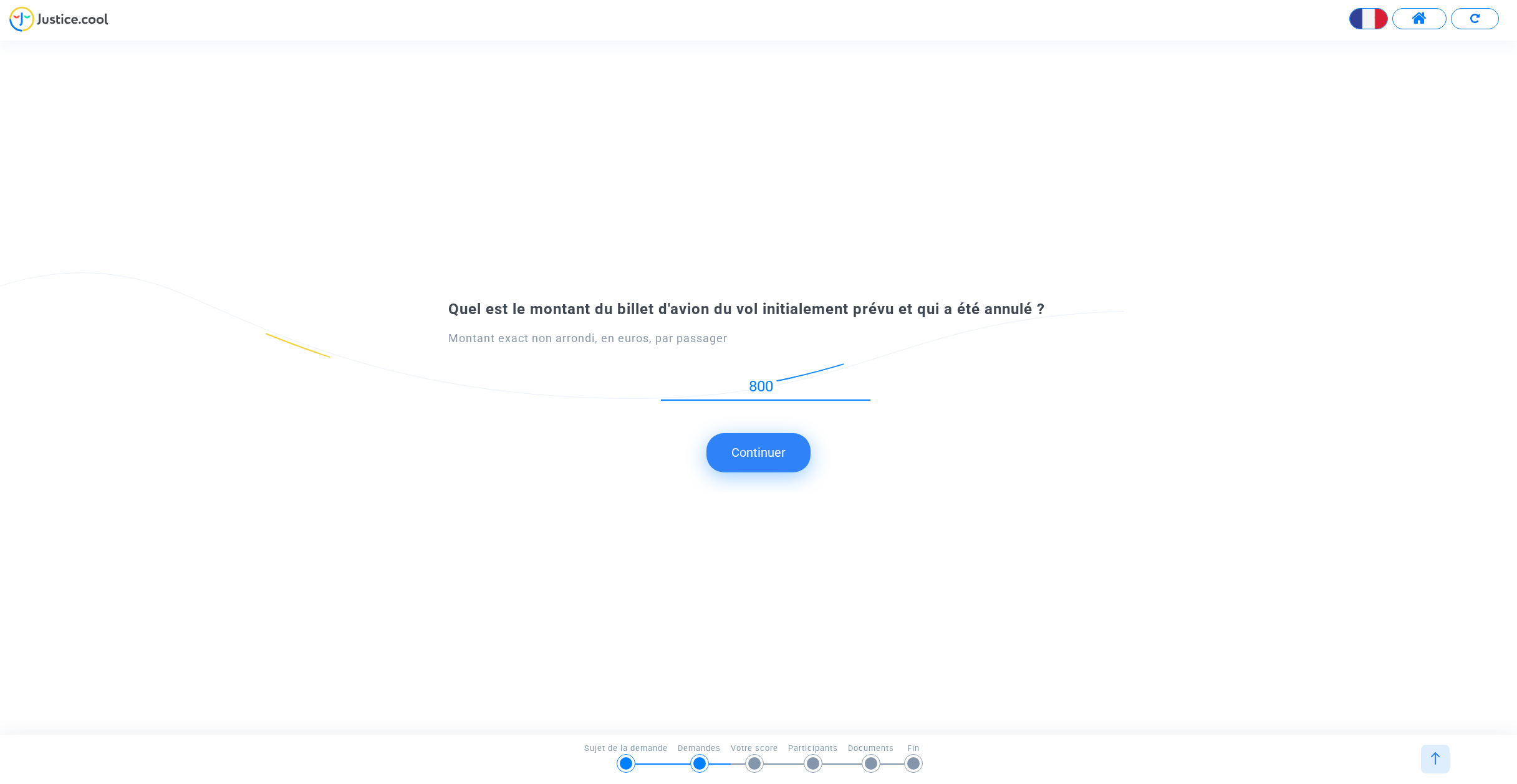
type input "800"
click at [760, 445] on button "Continuer" at bounding box center [758, 452] width 104 height 39
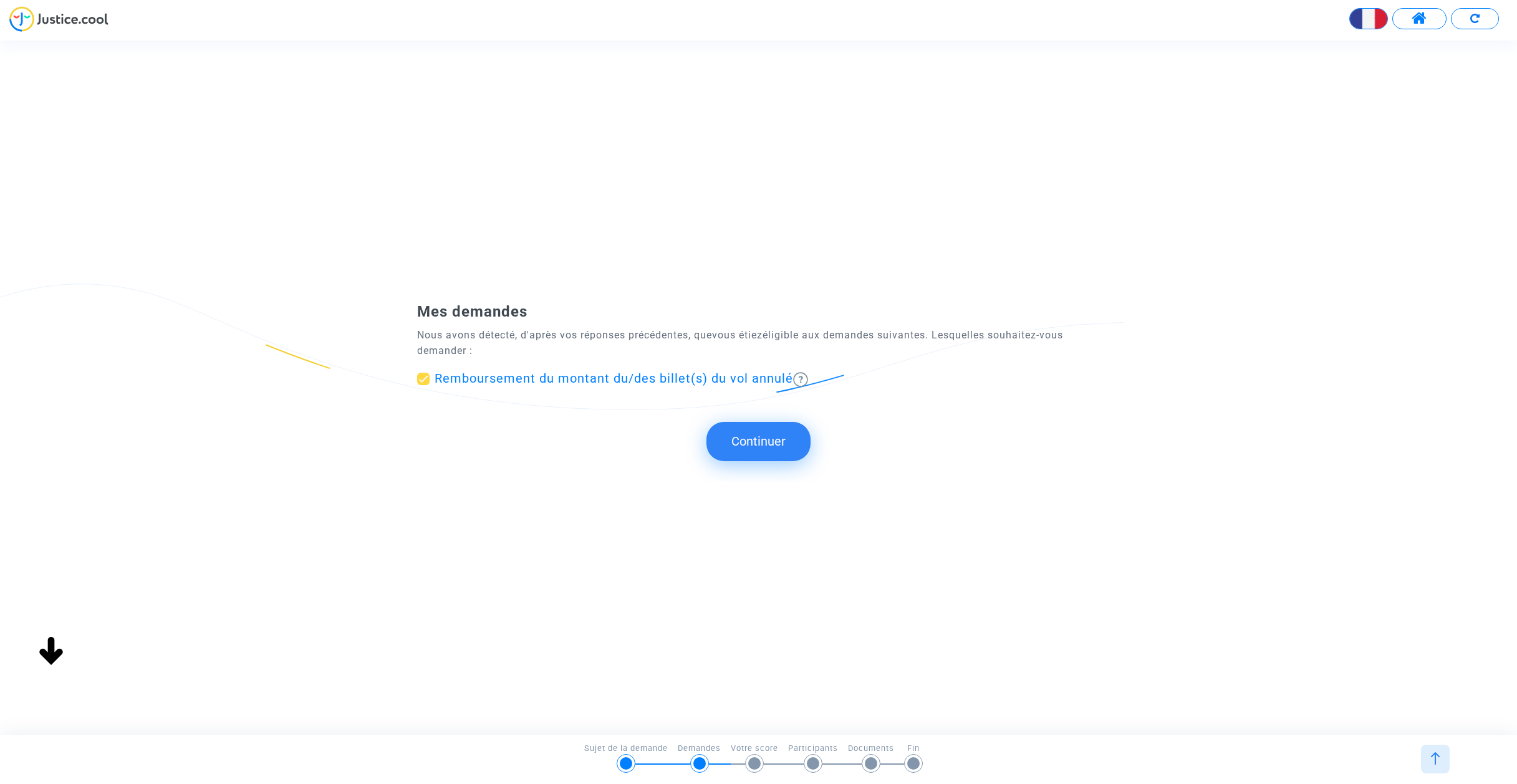
click at [652, 377] on span "Remboursement du montant du/des billet(s) du vol annulé" at bounding box center [614, 378] width 359 height 15
click at [423, 385] on input "Remboursement du montant du/des billet(s) du vol annulé" at bounding box center [423, 385] width 1 height 1
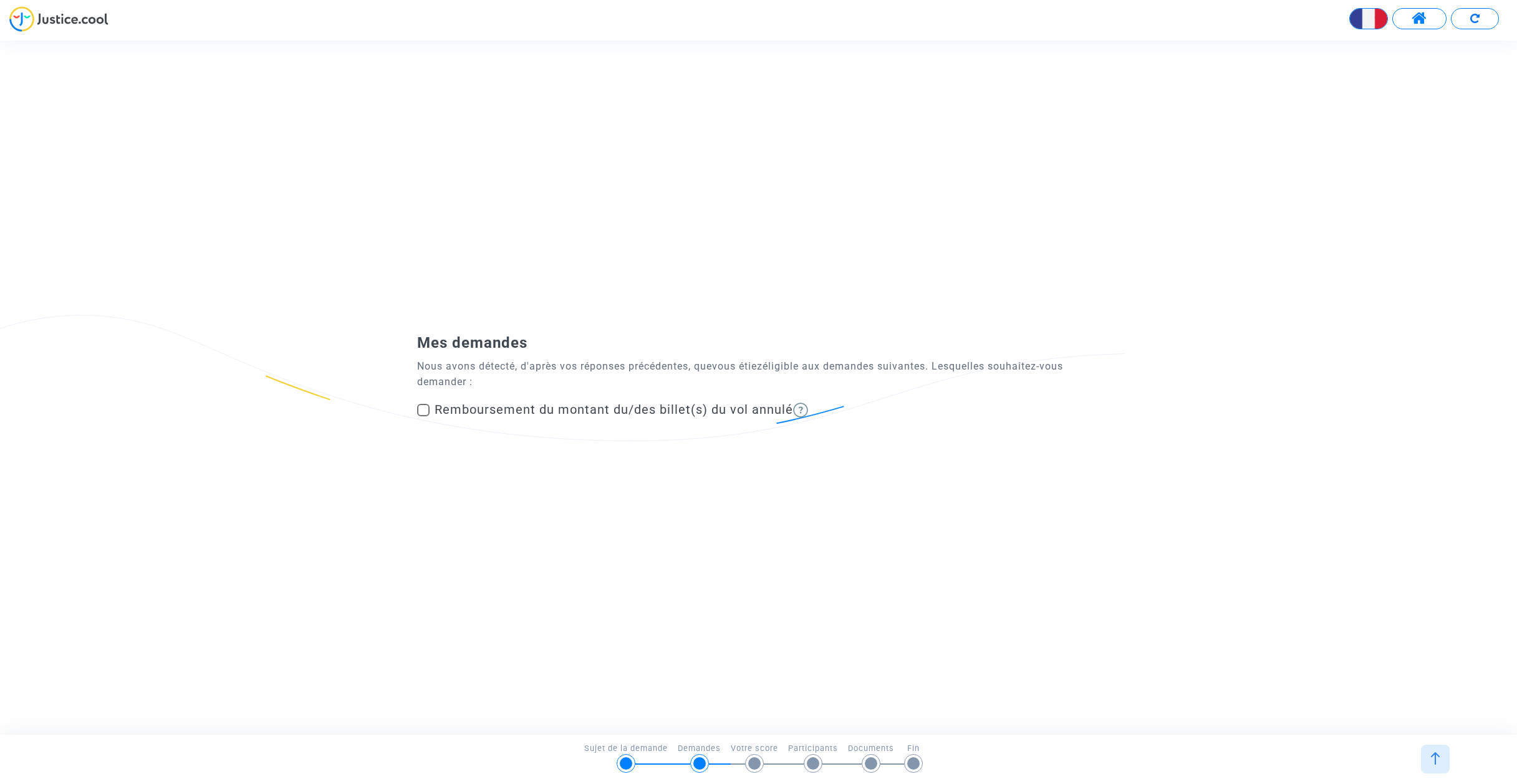
click at [656, 408] on span "Remboursement du montant du/des billet(s) du vol annulé" at bounding box center [614, 409] width 359 height 15
click at [423, 416] on input "Remboursement du montant du/des billet(s) du vol annulé" at bounding box center [423, 416] width 1 height 1
checkbox input "true"
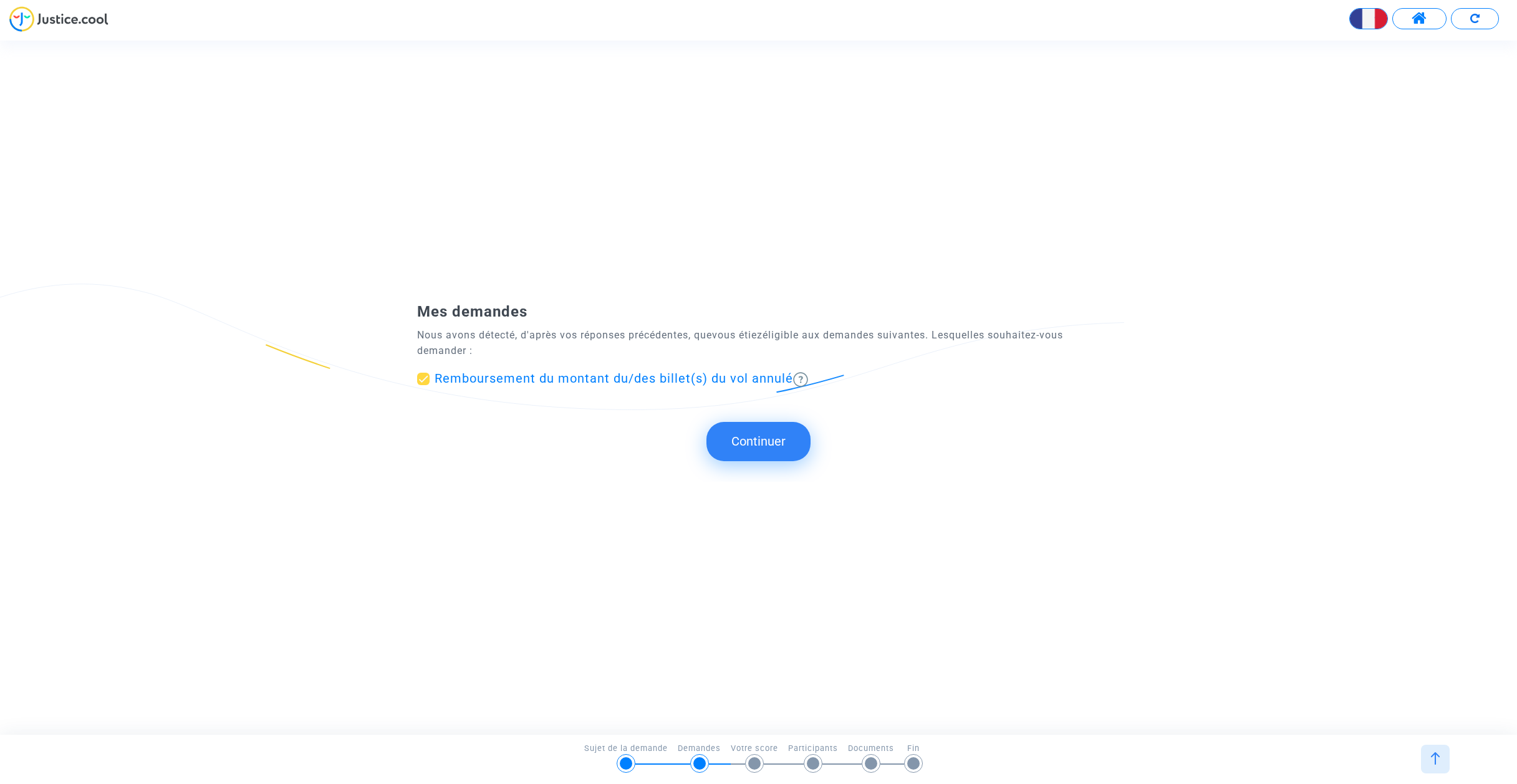
click at [778, 440] on button "Continuer" at bounding box center [758, 441] width 104 height 39
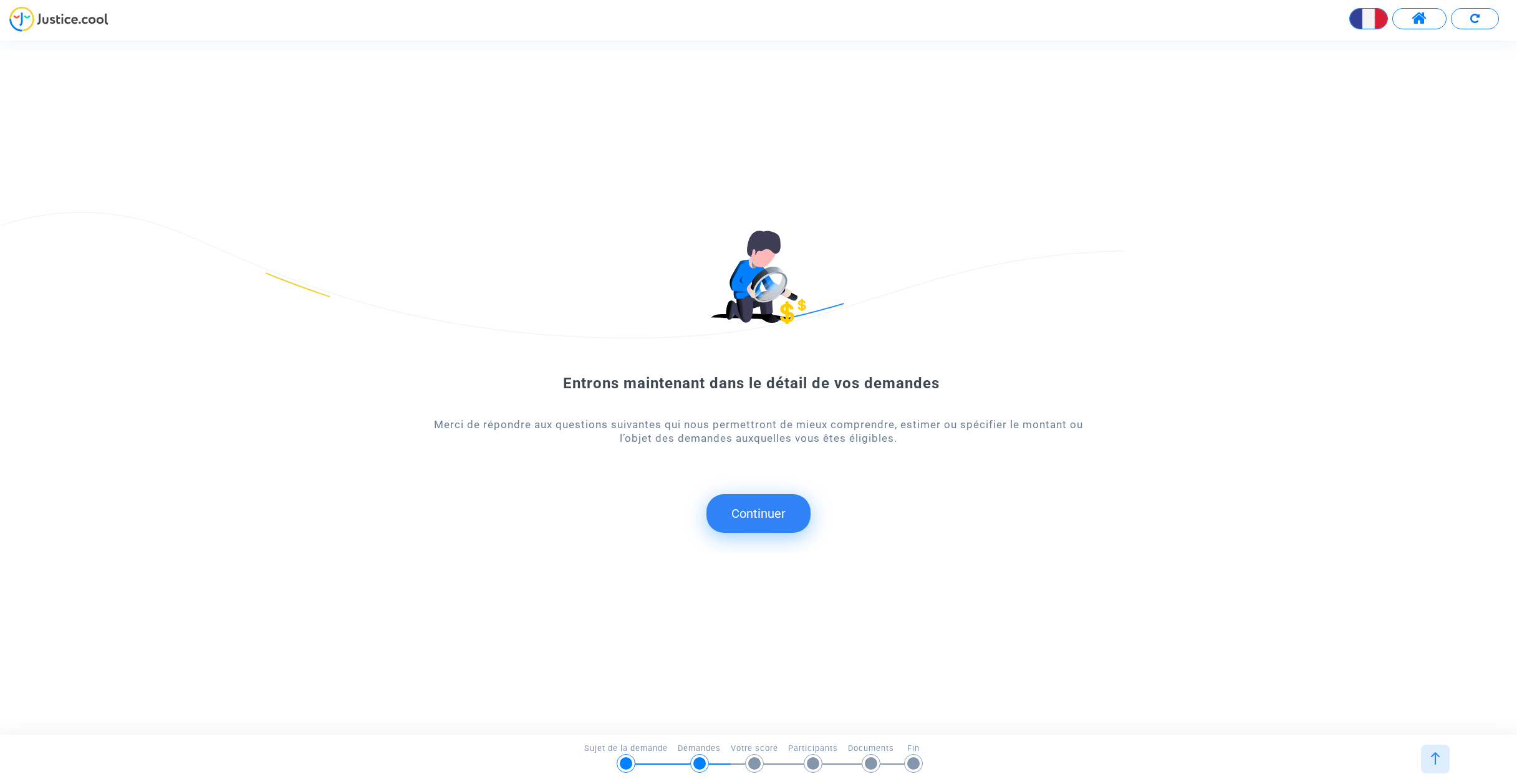
click at [767, 518] on button "Continuer" at bounding box center [758, 513] width 104 height 39
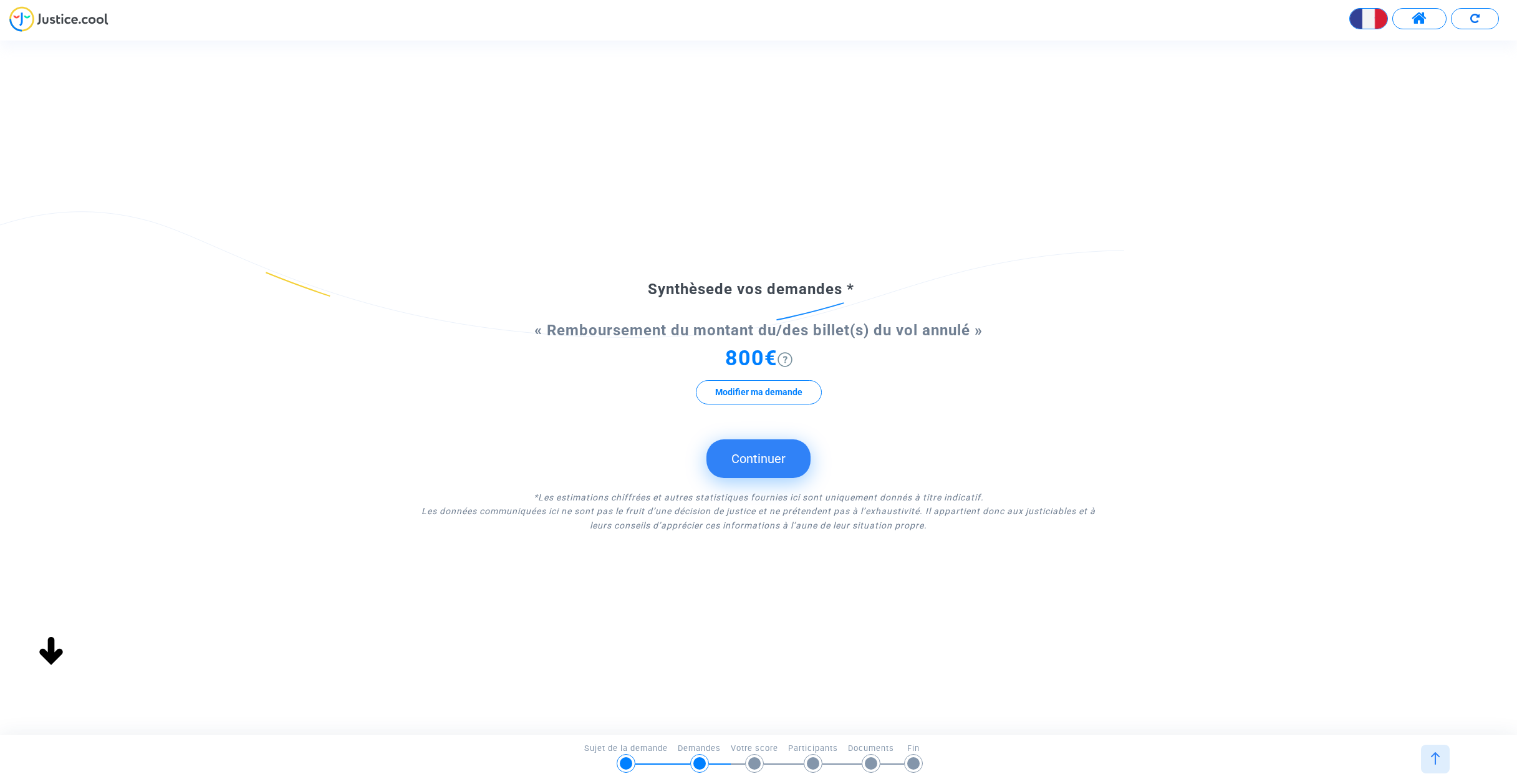
click at [774, 461] on button "Continuer" at bounding box center [758, 459] width 104 height 39
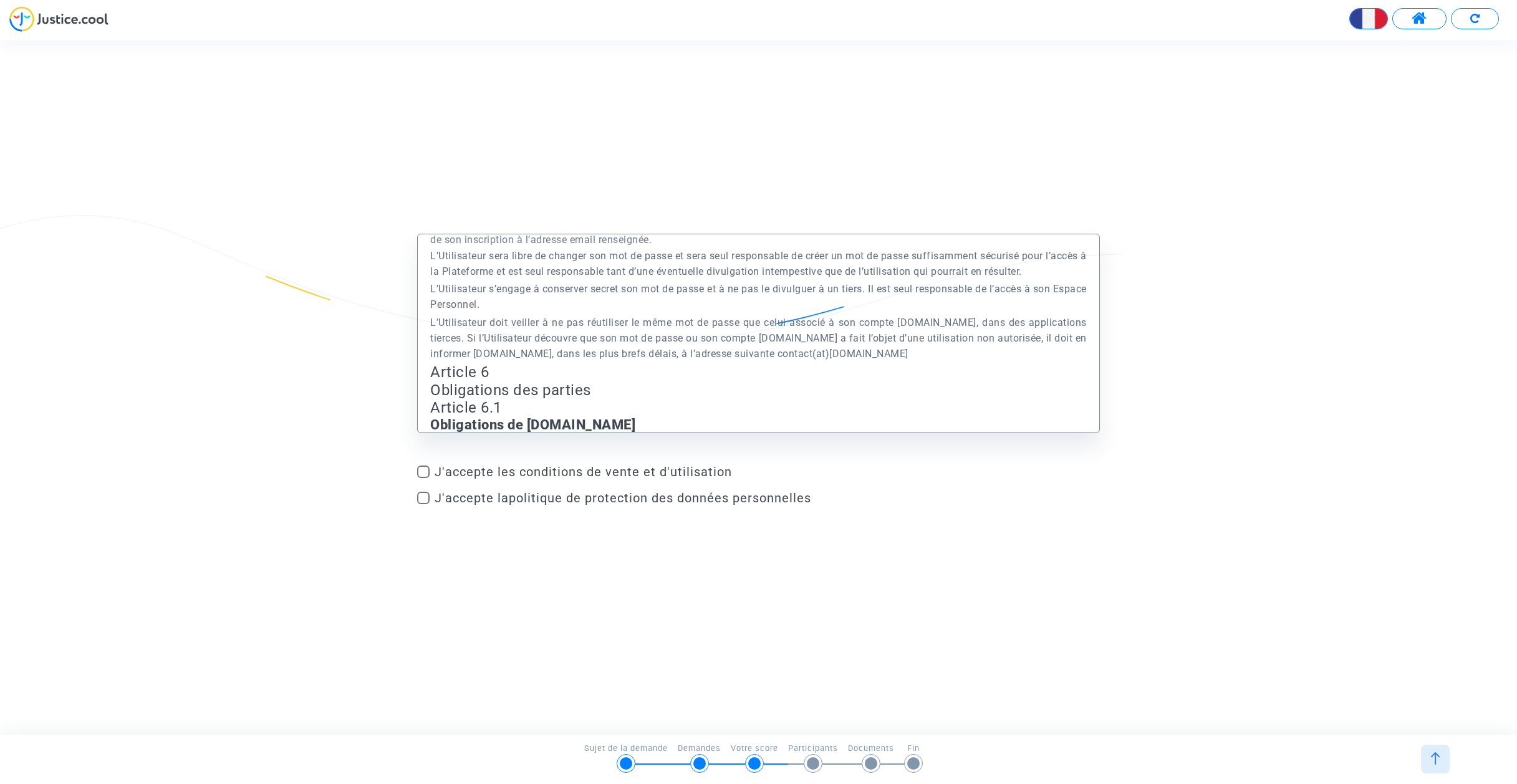
scroll to position [1527, 0]
click at [458, 469] on span "J'accepte les conditions de vente et d'utilisation" at bounding box center [767, 471] width 665 height 15
click at [423, 478] on input "J'accepte les conditions de vente et d'utilisation" at bounding box center [423, 478] width 1 height 1
checkbox input "true"
click at [458, 499] on span "J'accepte la politique de protection des données personnelles" at bounding box center [623, 498] width 376 height 15
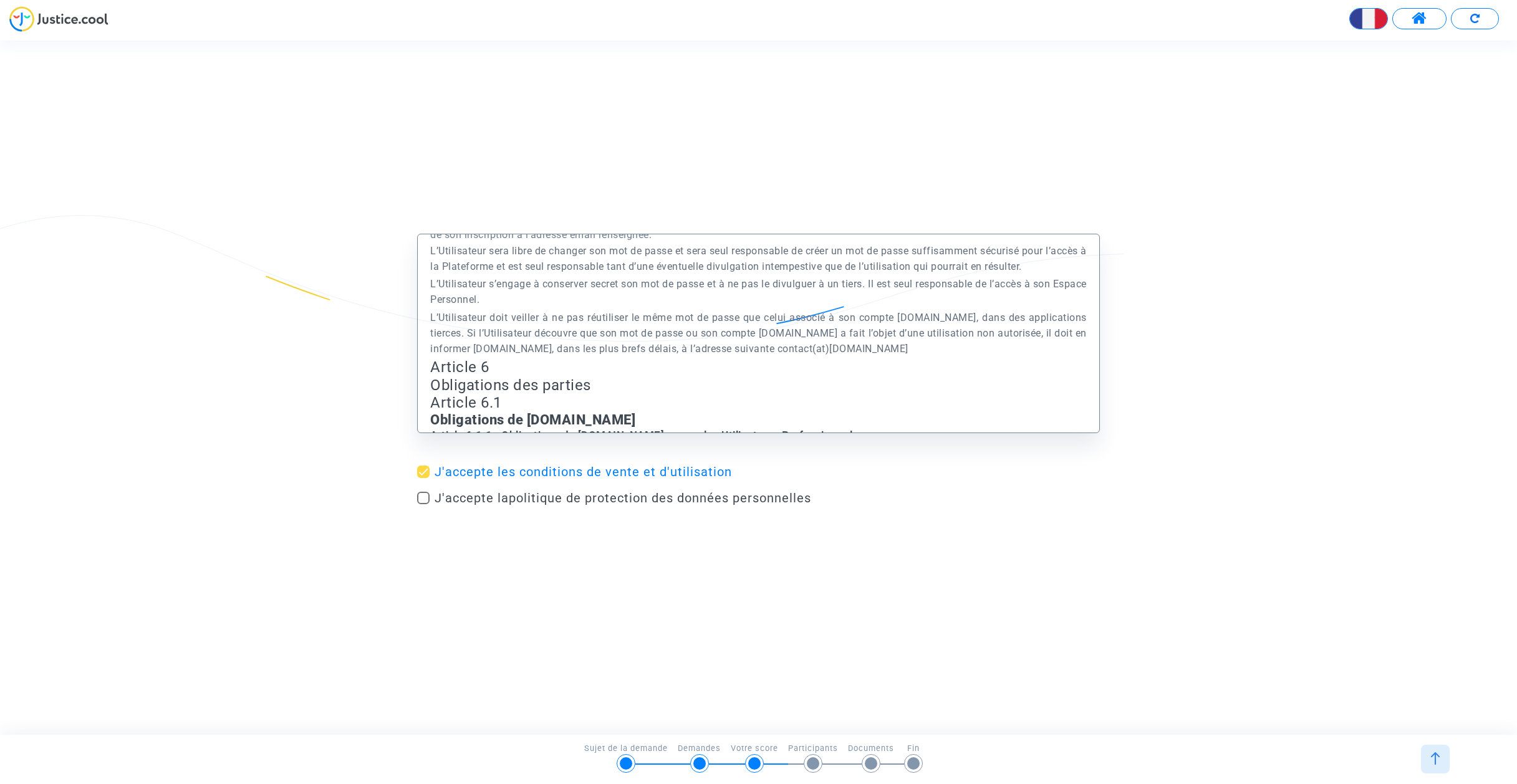
click at [423, 504] on input "J'accepte la politique de protection des données personnelles" at bounding box center [423, 504] width 1 height 1
checkbox input "true"
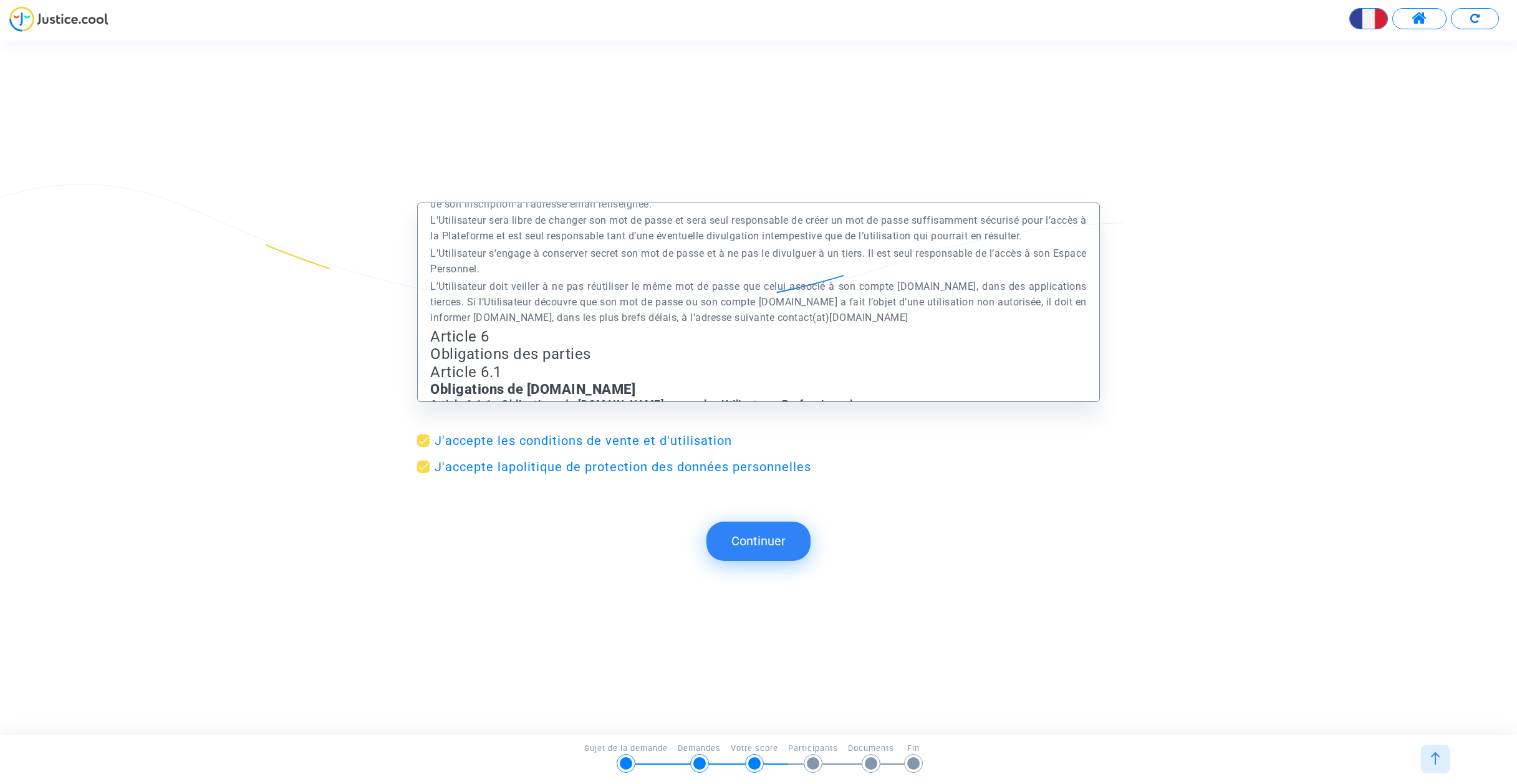
click at [761, 544] on button "Continuer" at bounding box center [758, 541] width 104 height 39
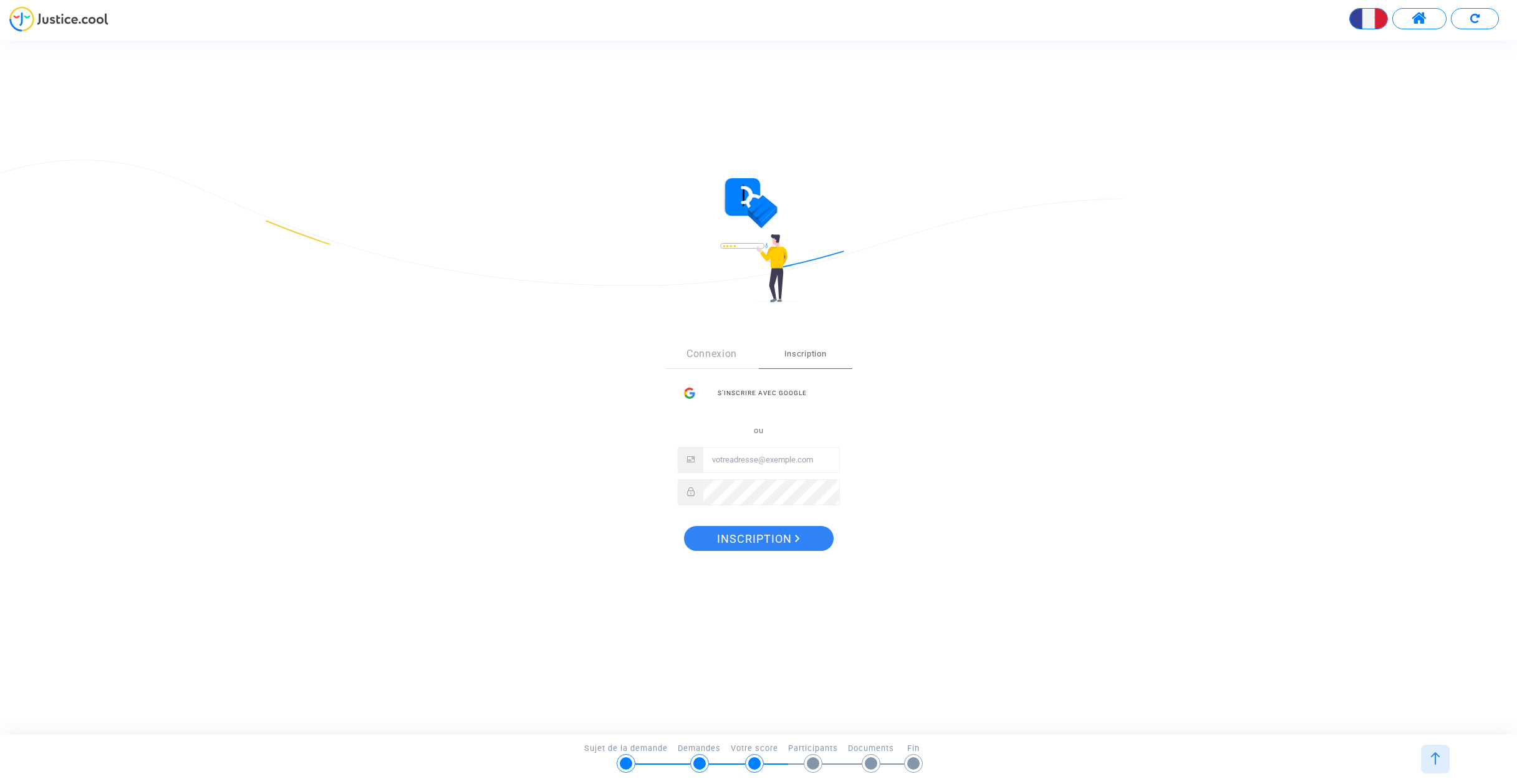
click at [710, 354] on link "Connexion" at bounding box center [711, 354] width 93 height 28
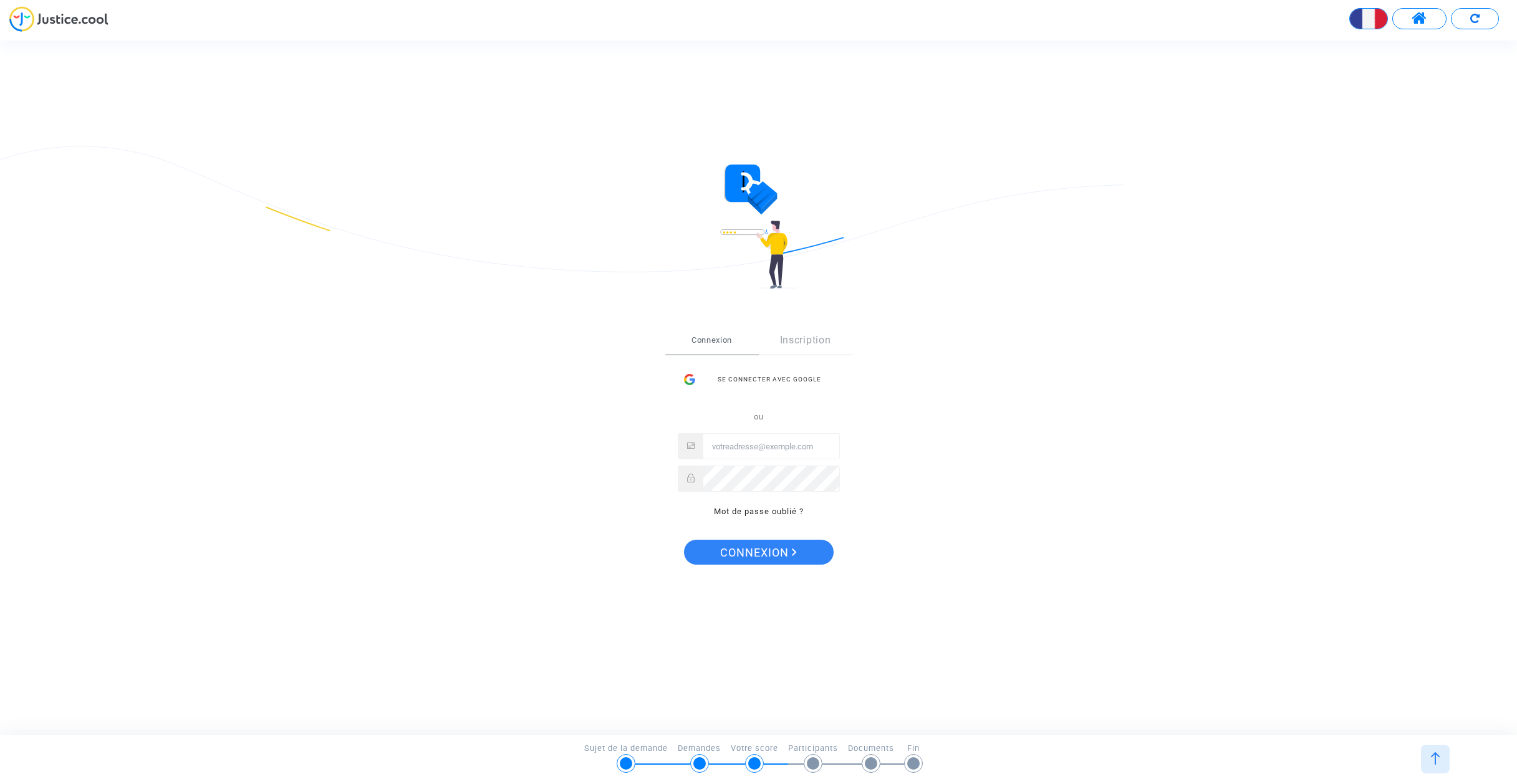
scroll to position [0, 0]
click at [750, 376] on div "Se connecter avec Google" at bounding box center [758, 379] width 162 height 25
